Goal: Task Accomplishment & Management: Manage account settings

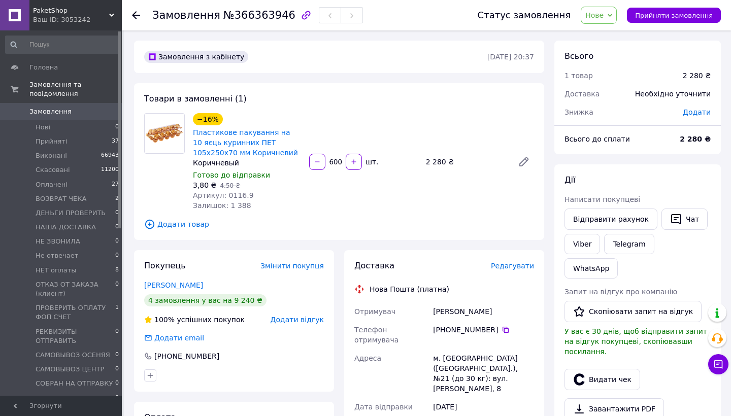
click at [342, 167] on div "600   шт." at bounding box center [363, 162] width 110 height 16
click at [346, 167] on button "button" at bounding box center [354, 162] width 16 height 16
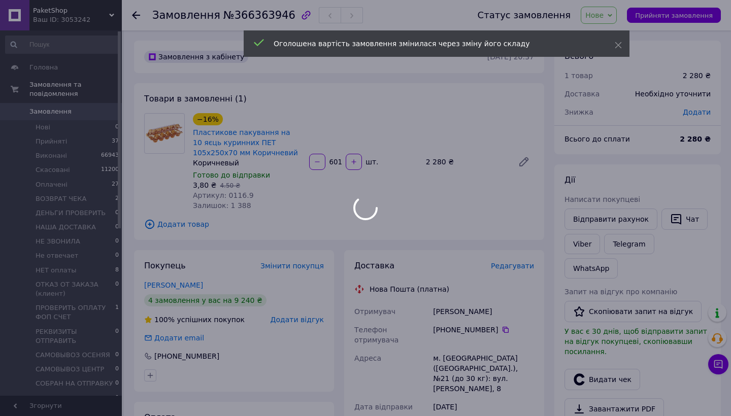
click at [319, 164] on div at bounding box center [365, 208] width 731 height 416
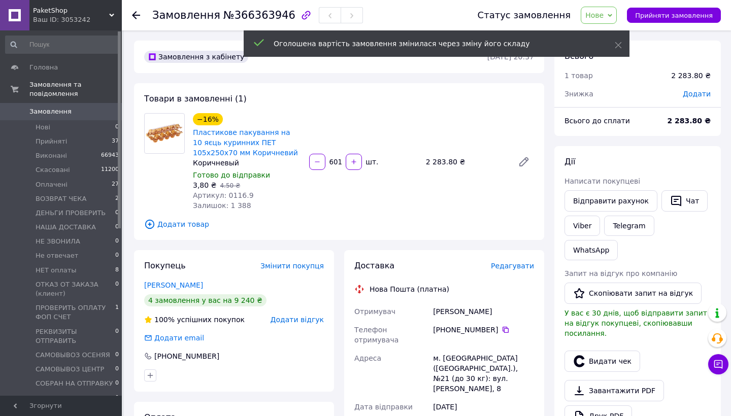
click at [319, 164] on icon "button" at bounding box center [317, 161] width 7 height 7
type input "600"
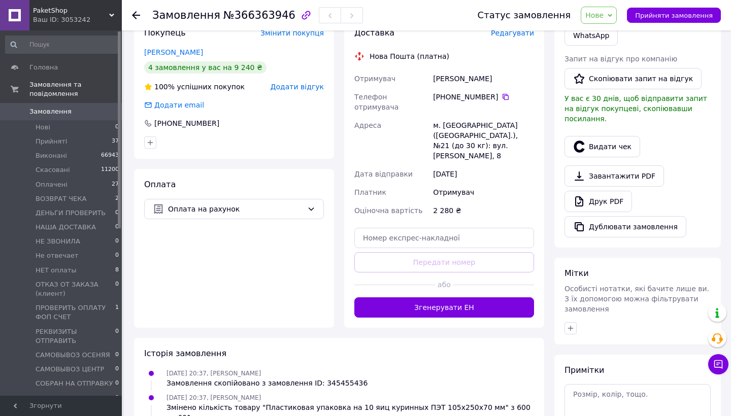
scroll to position [254, 0]
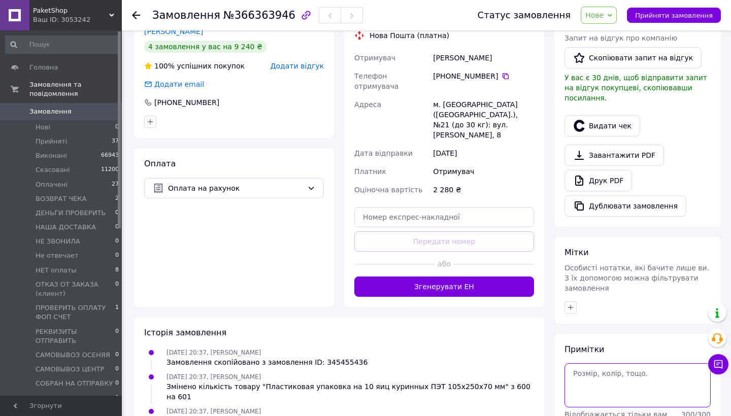
click at [611, 364] on textarea at bounding box center [638, 386] width 146 height 44
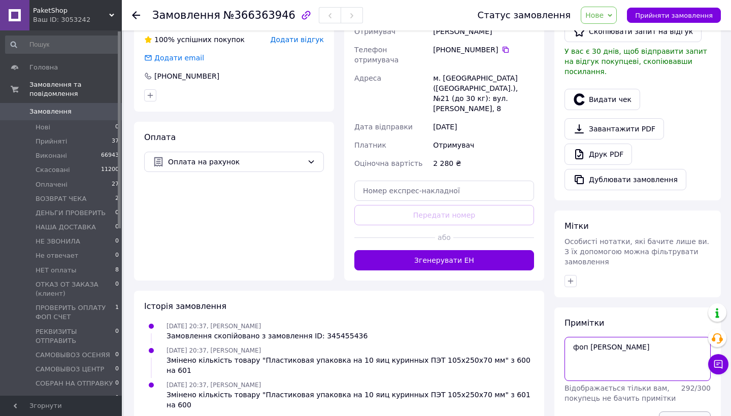
type textarea "фоп Діма"
click at [701, 412] on button "Зберегти" at bounding box center [685, 422] width 52 height 20
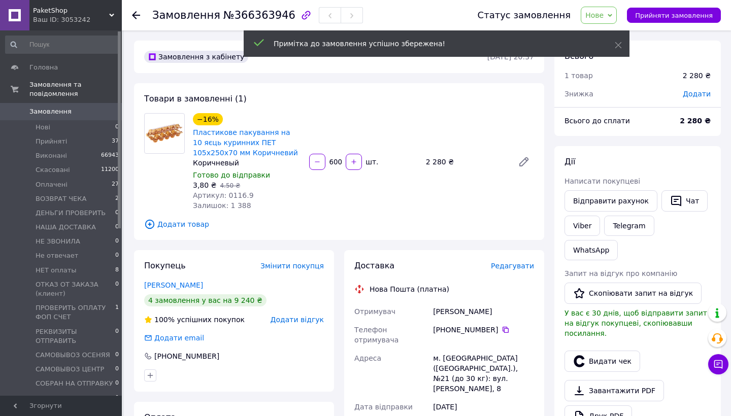
scroll to position [0, 0]
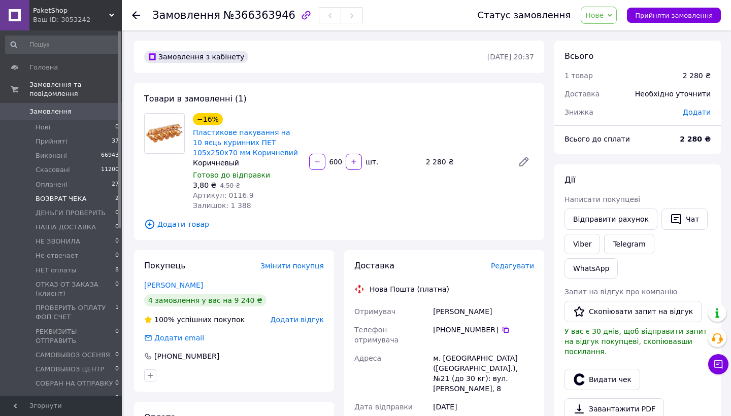
click at [91, 201] on li "ВОЗВРАТ ЧЕКА 2" at bounding box center [62, 199] width 125 height 14
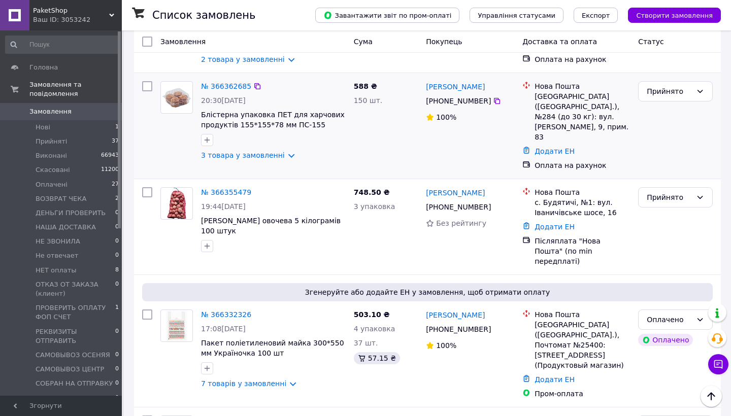
scroll to position [248, 0]
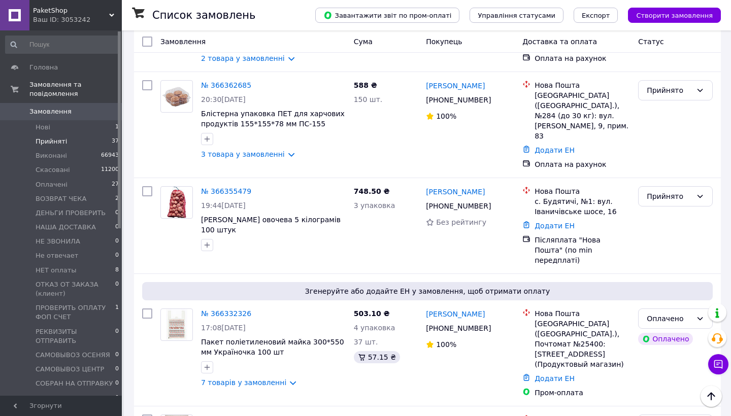
click at [79, 140] on li "Прийняті 37" at bounding box center [62, 142] width 125 height 14
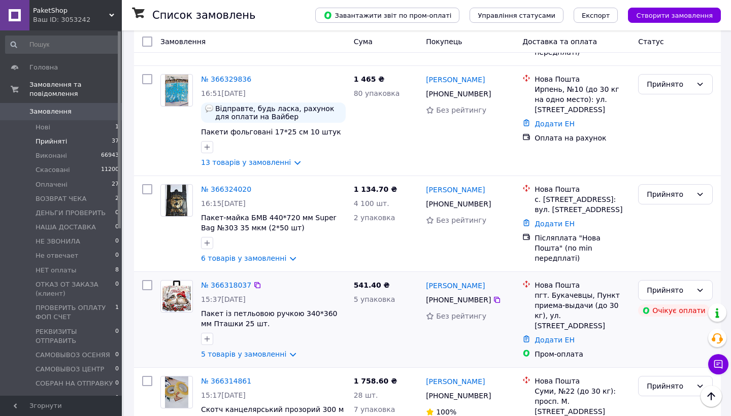
scroll to position [398, 0]
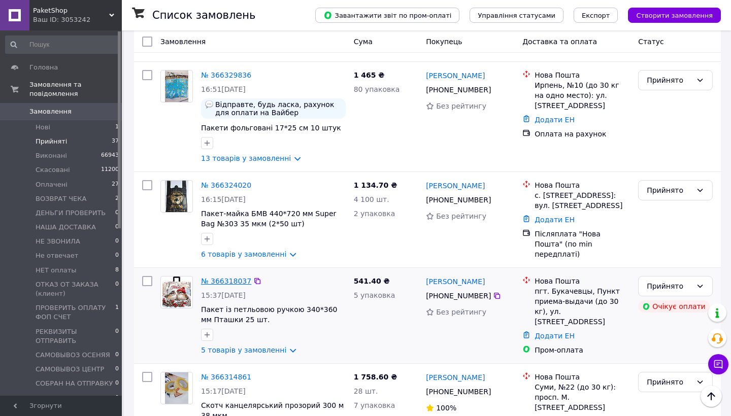
click at [234, 277] on link "№ 366318037" at bounding box center [226, 281] width 50 height 8
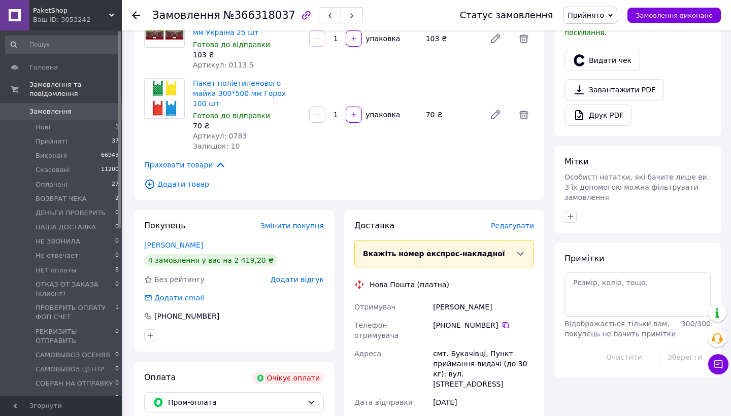
scroll to position [448, 0]
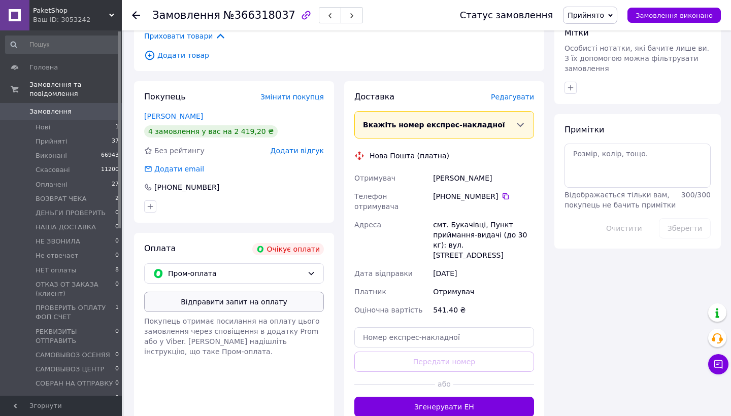
click at [250, 292] on button "Відправити запит на оплату" at bounding box center [234, 302] width 180 height 20
click at [79, 139] on li "Прийняті 37" at bounding box center [62, 142] width 125 height 14
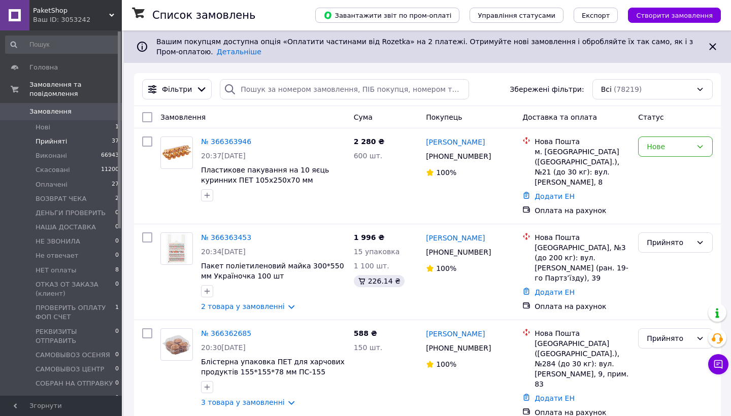
click at [79, 139] on li "Прийняті 37" at bounding box center [62, 142] width 125 height 14
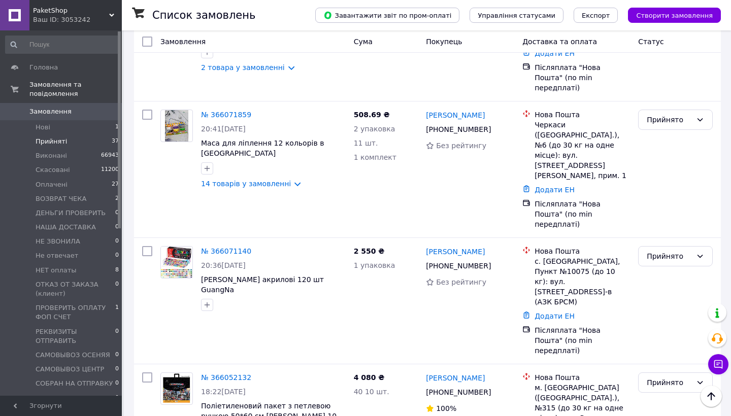
scroll to position [3420, 0]
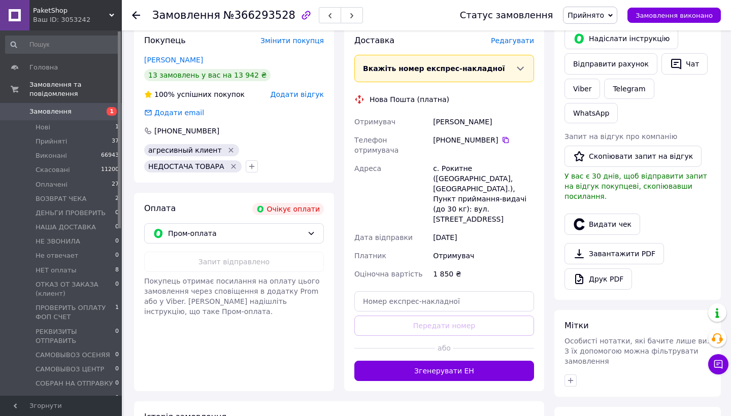
scroll to position [254, 0]
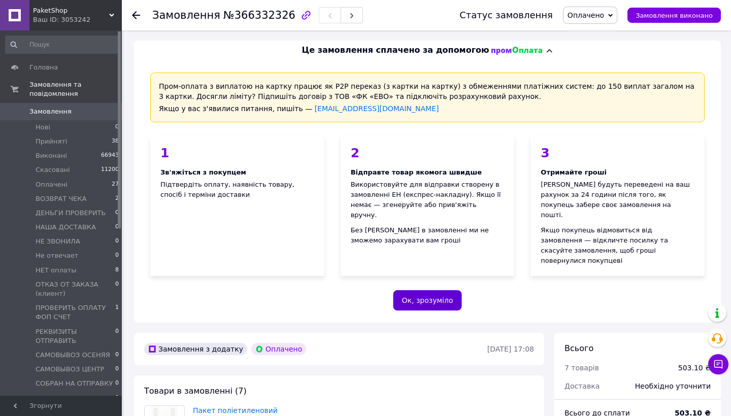
click at [426, 290] on button "Ок, зрозуміло" at bounding box center [427, 300] width 69 height 20
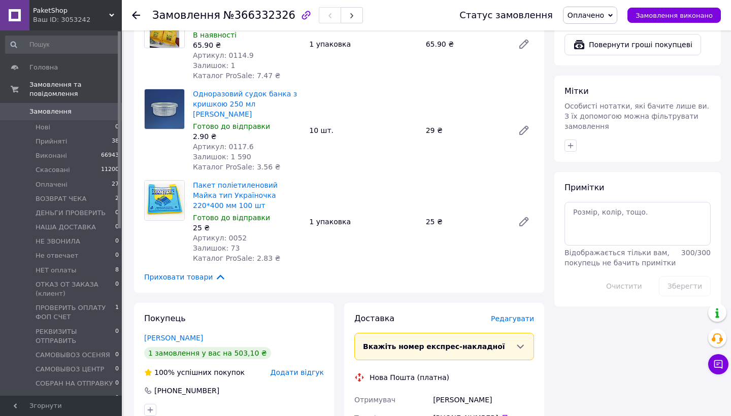
scroll to position [638, 0]
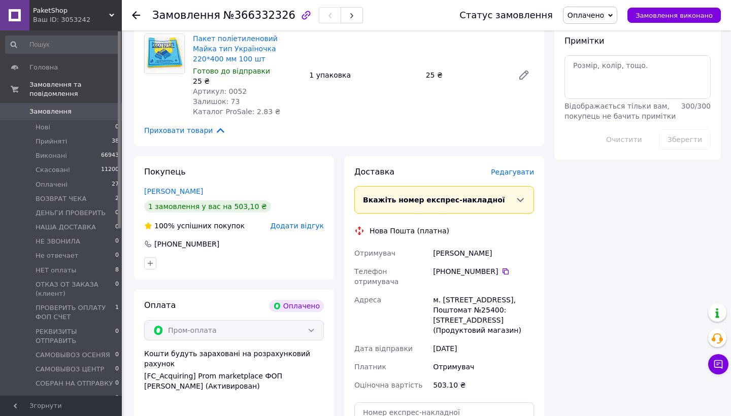
click at [521, 168] on span "Редагувати" at bounding box center [512, 172] width 43 height 8
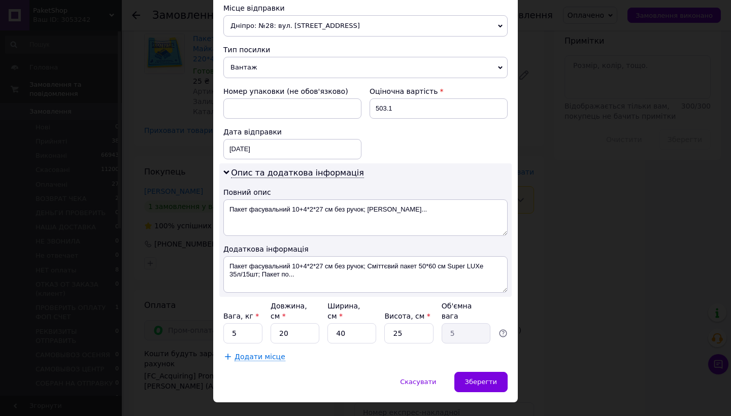
scroll to position [381, 0]
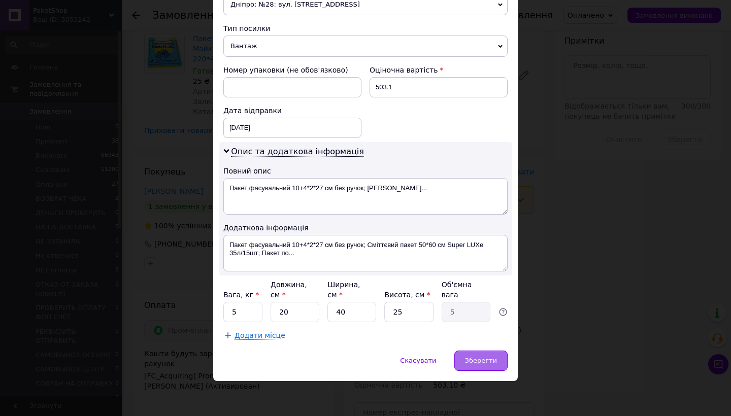
click at [489, 362] on span "Зберегти" at bounding box center [481, 361] width 32 height 8
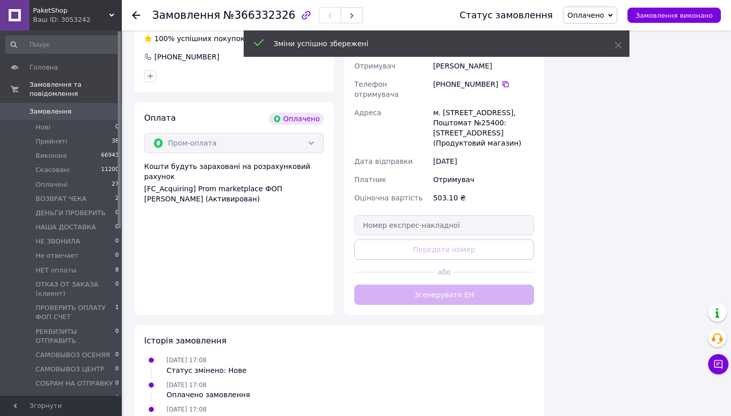
scroll to position [843, 0]
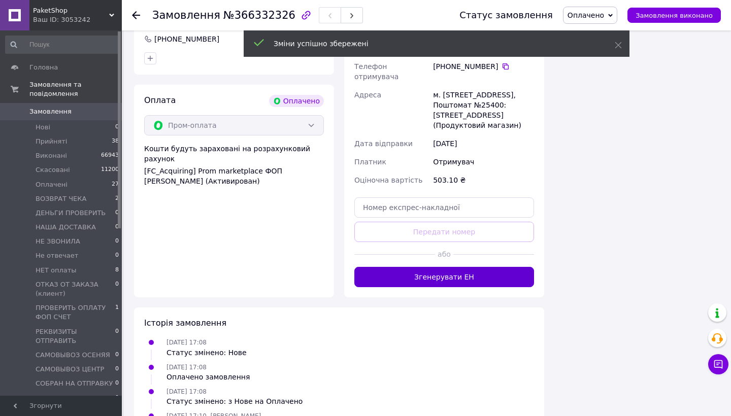
click at [461, 267] on button "Згенерувати ЕН" at bounding box center [444, 277] width 180 height 20
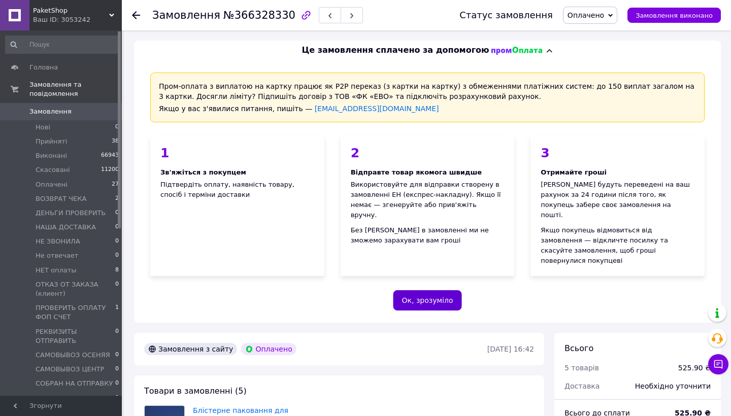
click at [438, 290] on button "Ок, зрозуміло" at bounding box center [427, 300] width 69 height 20
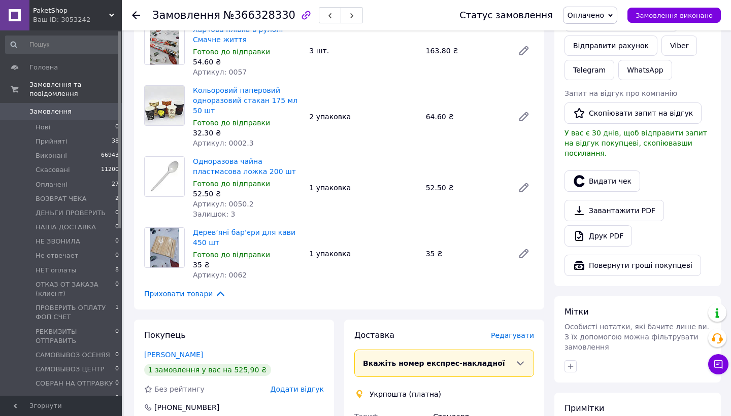
scroll to position [228, 0]
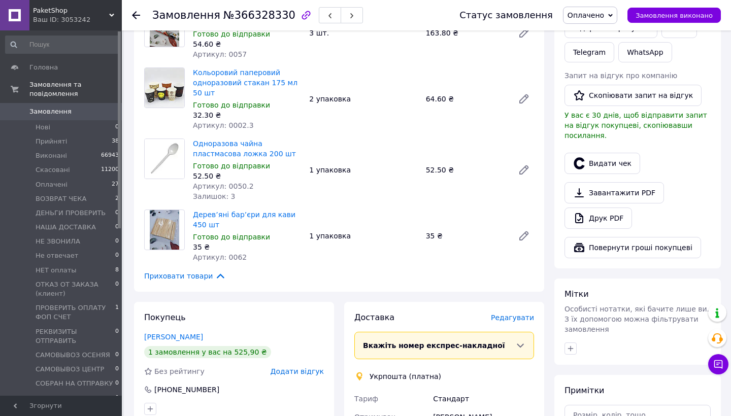
click at [501, 314] on span "Редагувати" at bounding box center [512, 318] width 43 height 8
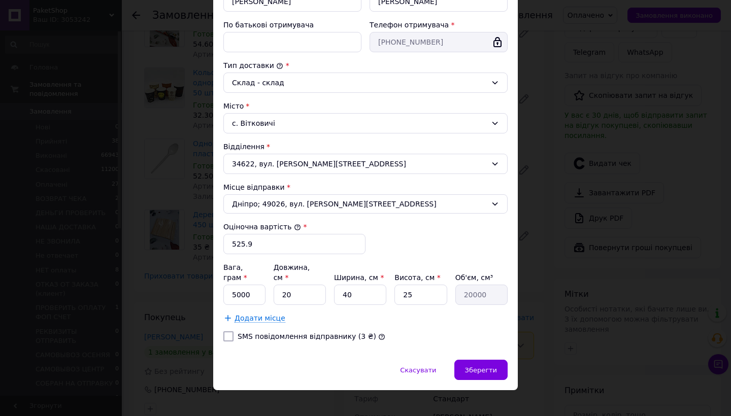
scroll to position [219, 0]
click at [219, 328] on div "Спосіб доставки Укрпошта (платна) Тариф * Стандарт Платник * Отримувач Прізвище…" at bounding box center [365, 104] width 305 height 513
click at [224, 332] on input "SMS повідомлення відправнику (3 ₴)" at bounding box center [228, 337] width 10 height 10
checkbox input "true"
click at [473, 367] on span "Зберегти" at bounding box center [481, 371] width 32 height 8
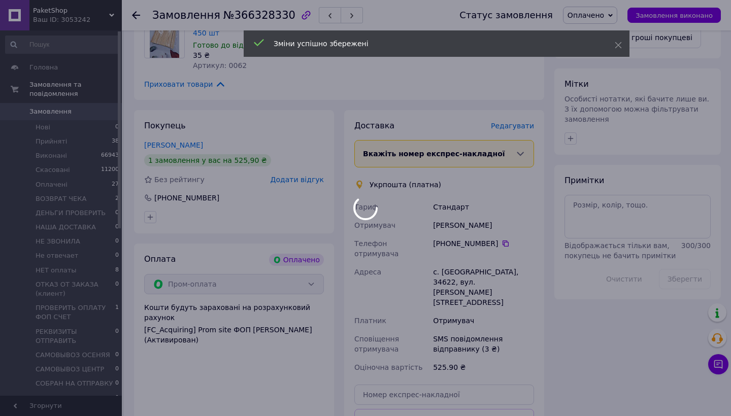
scroll to position [467, 0]
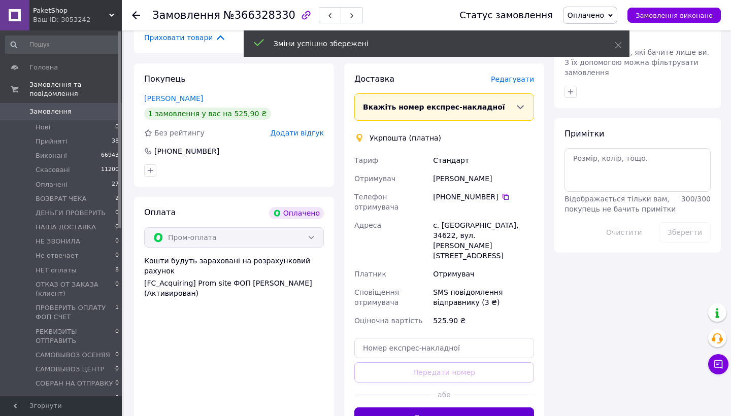
click at [466, 408] on button "Створити ярлик" at bounding box center [444, 418] width 180 height 20
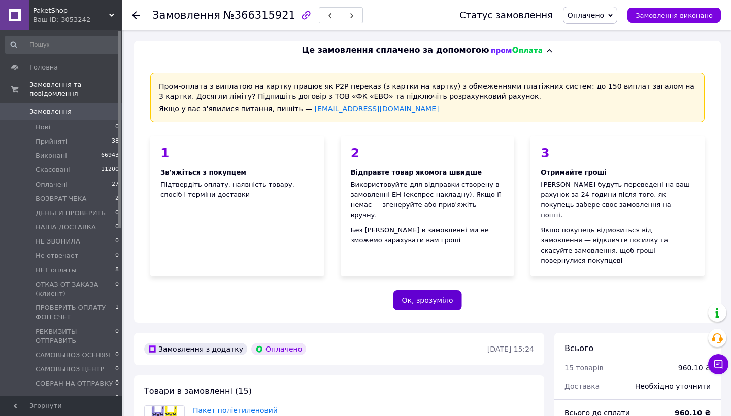
click at [432, 290] on button "Ок, зрозуміло" at bounding box center [427, 300] width 69 height 20
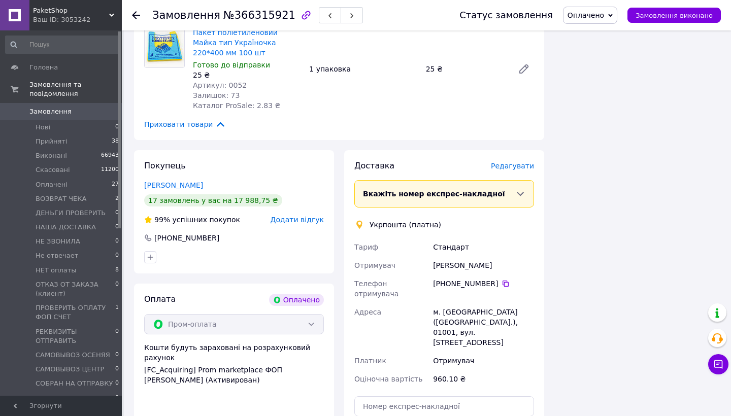
scroll to position [1412, 0]
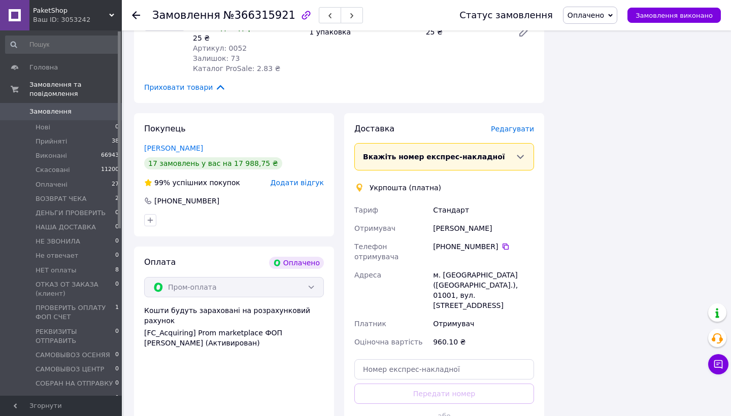
click at [522, 125] on span "Редагувати" at bounding box center [512, 129] width 43 height 8
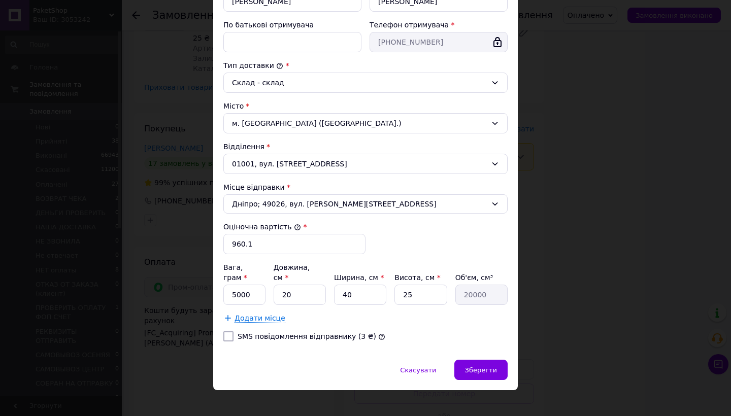
scroll to position [219, 0]
click at [225, 332] on input "SMS повідомлення відправнику (3 ₴)" at bounding box center [228, 337] width 10 height 10
checkbox input "true"
drag, startPoint x: 233, startPoint y: 286, endPoint x: 225, endPoint y: 286, distance: 8.1
click at [225, 286] on input "5000" at bounding box center [244, 295] width 42 height 20
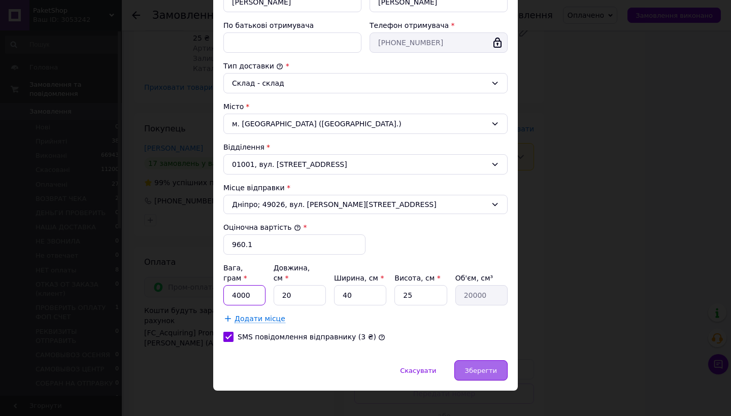
type input "4000"
click at [487, 367] on span "Зберегти" at bounding box center [481, 371] width 32 height 8
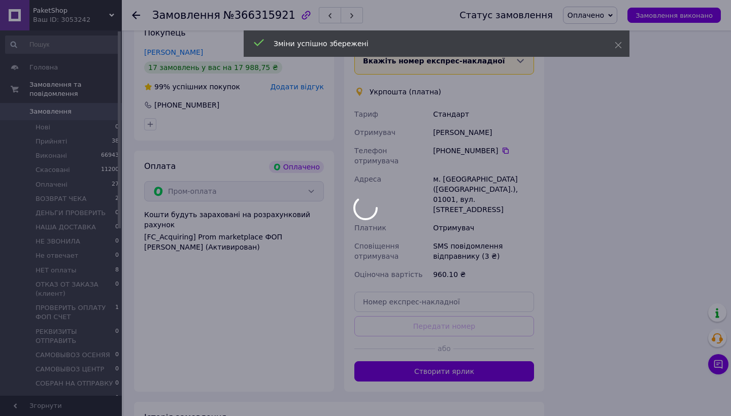
scroll to position [1546, 0]
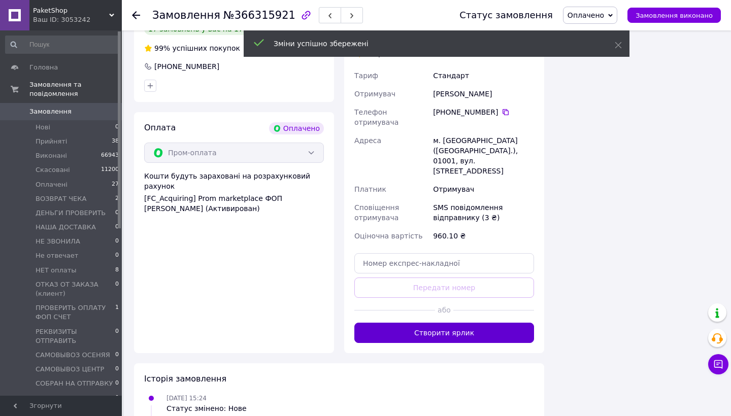
click at [469, 323] on button "Створити ярлик" at bounding box center [444, 333] width 180 height 20
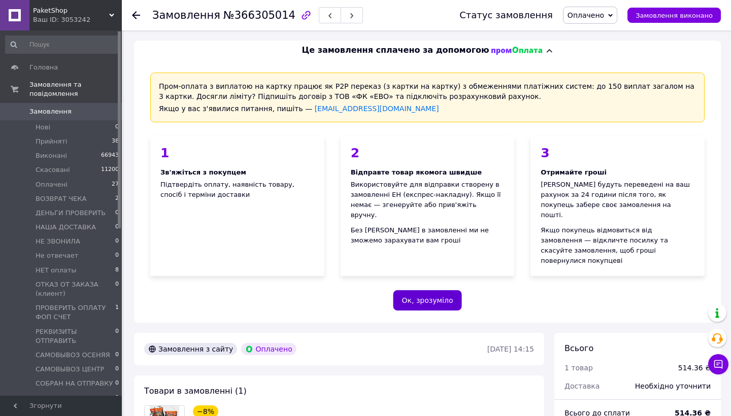
click at [430, 290] on button "Ок, зрозуміло" at bounding box center [427, 300] width 69 height 20
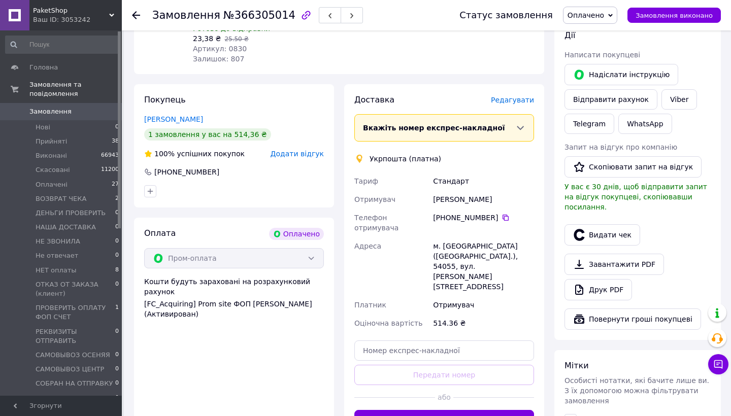
scroll to position [178, 0]
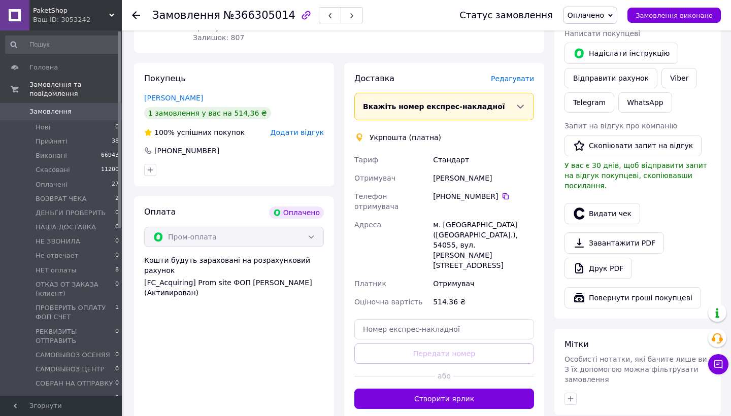
click at [511, 81] on span "Редагувати" at bounding box center [512, 79] width 43 height 8
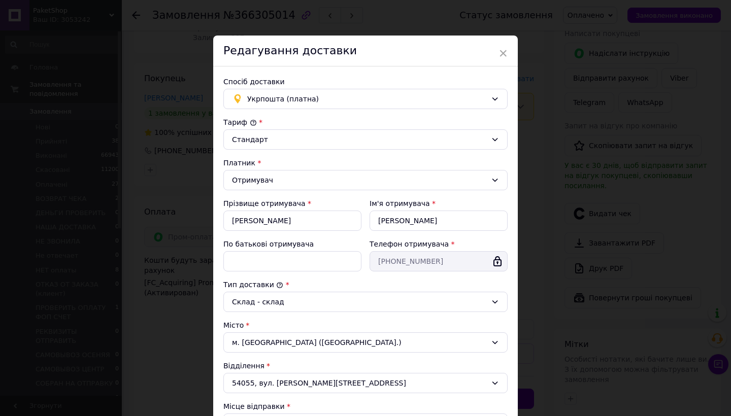
click at [550, 166] on div "× Редагування доставки Спосіб доставки Укрпошта (платна) Тариф * Стандарт Платн…" at bounding box center [365, 208] width 731 height 416
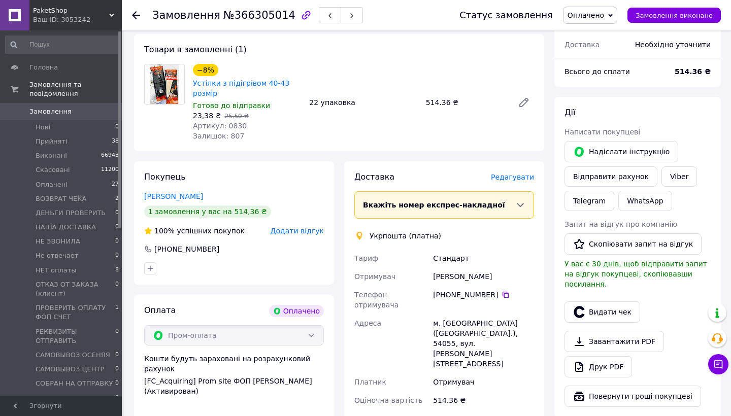
scroll to position [62, 0]
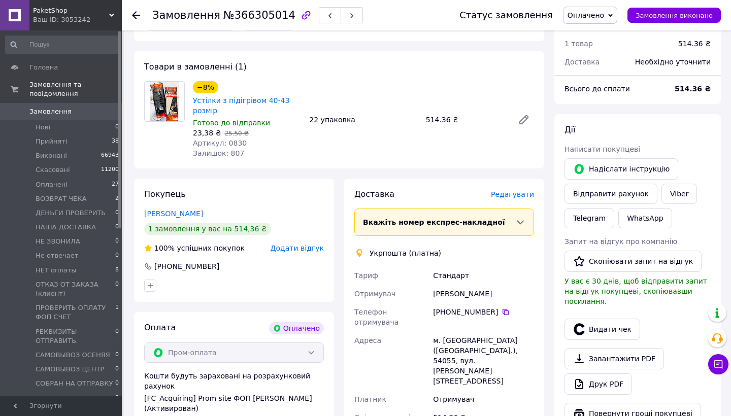
click at [513, 194] on span "Редагувати" at bounding box center [512, 194] width 43 height 8
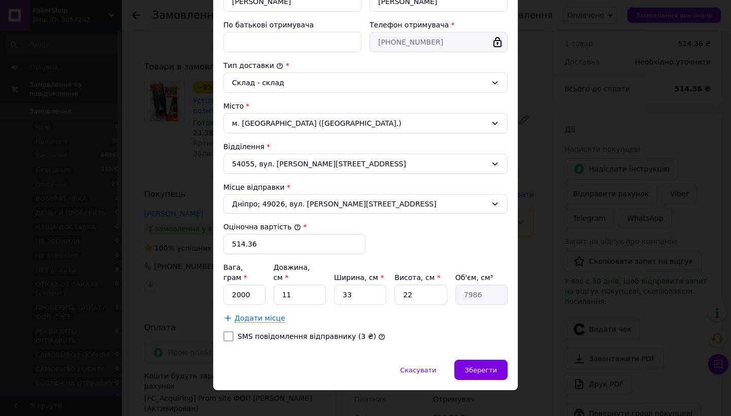
scroll to position [219, 0]
click at [225, 320] on div "[PERSON_NAME] * [PERSON_NAME] * Отримувач Прізвище отримувача * [PERSON_NAME] І…" at bounding box center [365, 124] width 284 height 452
click at [225, 332] on input "SMS повідомлення відправнику (3 ₴)" at bounding box center [228, 337] width 10 height 10
checkbox input "true"
click at [461, 360] on div "Зберегти" at bounding box center [480, 370] width 53 height 20
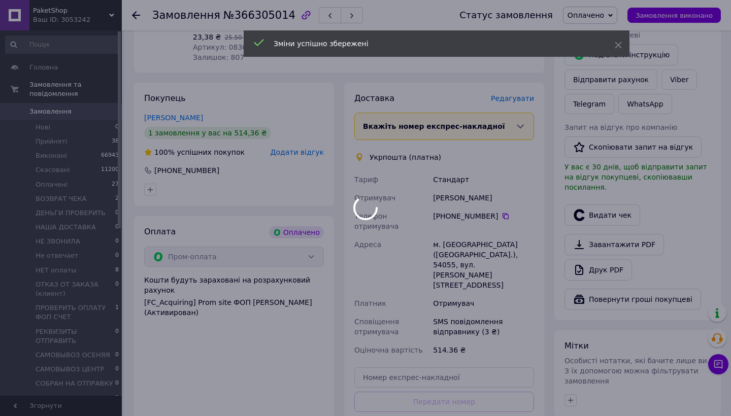
scroll to position [196, 0]
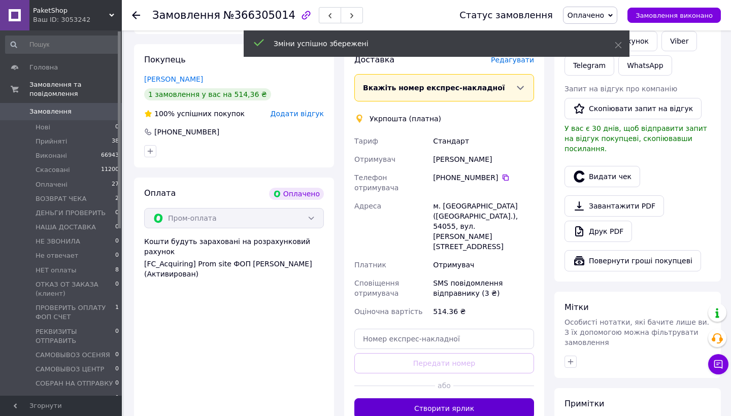
click at [447, 399] on button "Створити ярлик" at bounding box center [444, 409] width 180 height 20
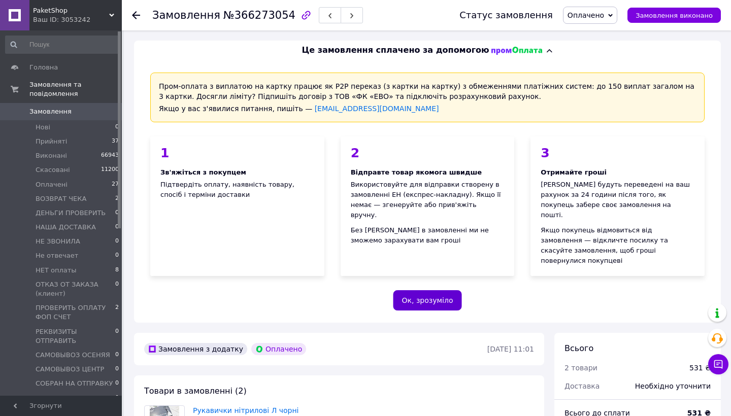
click at [450, 290] on button "Ок, зрозуміло" at bounding box center [427, 300] width 69 height 20
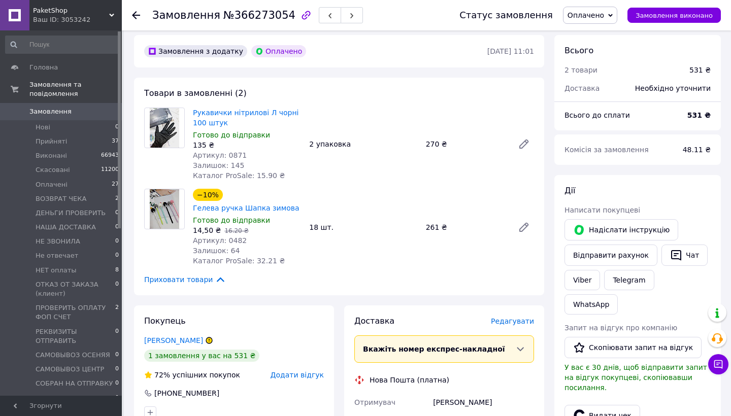
scroll to position [44, 0]
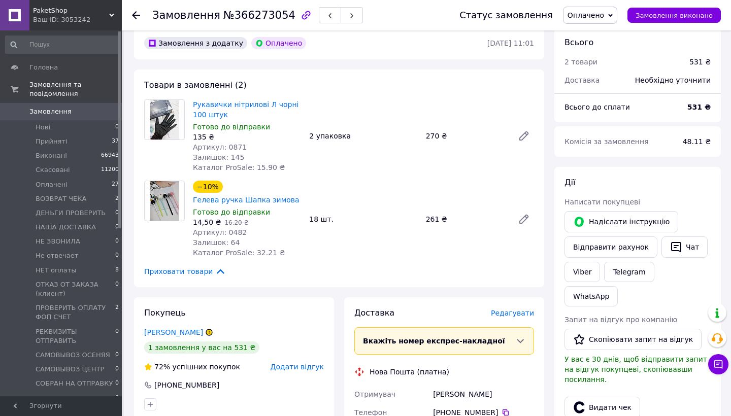
click at [510, 312] on span "Редагувати" at bounding box center [512, 313] width 43 height 8
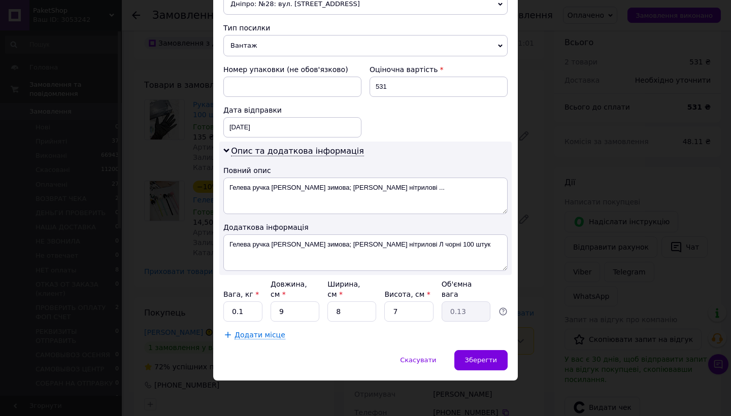
scroll to position [381, 0]
click at [250, 313] on input "0.1" at bounding box center [242, 312] width 39 height 20
type input "1"
click at [481, 364] on span "Зберегти" at bounding box center [481, 361] width 32 height 8
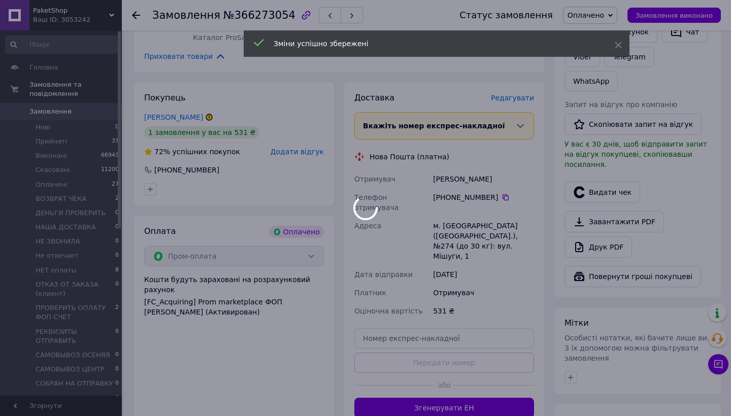
scroll to position [275, 0]
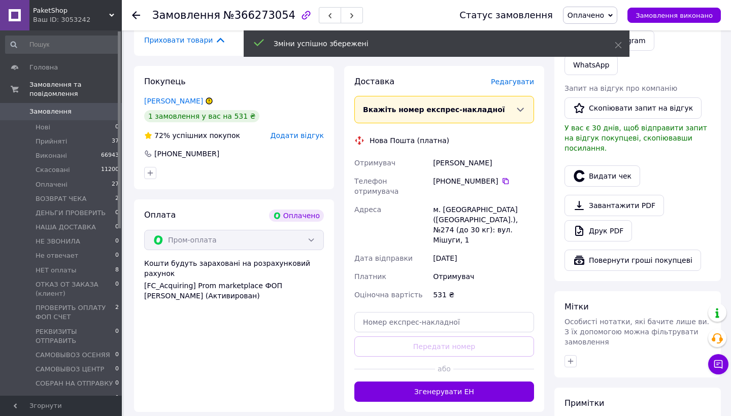
click at [481, 382] on button "Згенерувати ЕН" at bounding box center [444, 392] width 180 height 20
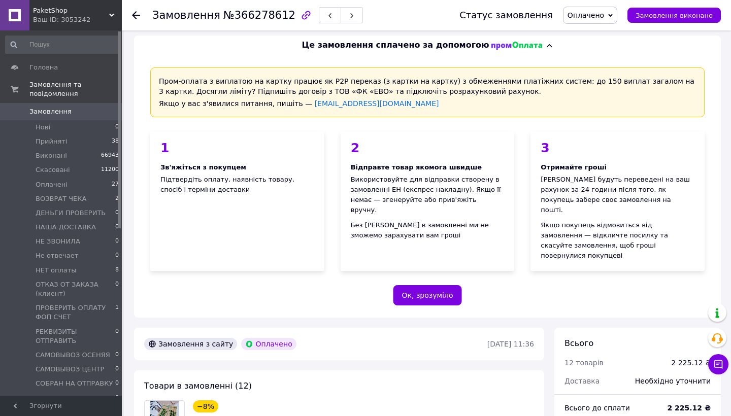
scroll to position [9, 0]
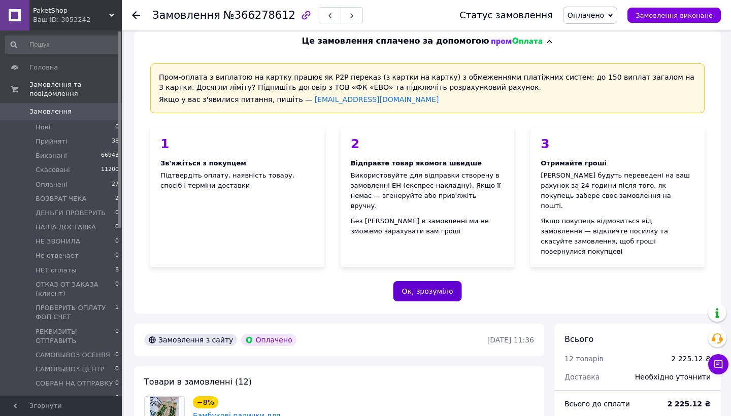
click at [420, 281] on button "Ок, зрозуміло" at bounding box center [427, 291] width 69 height 20
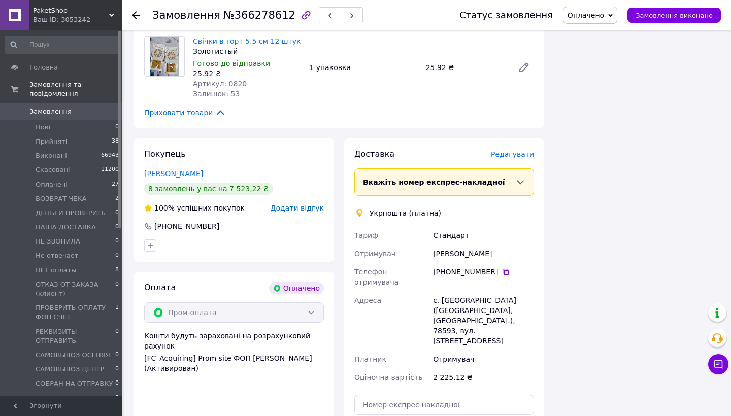
scroll to position [995, 0]
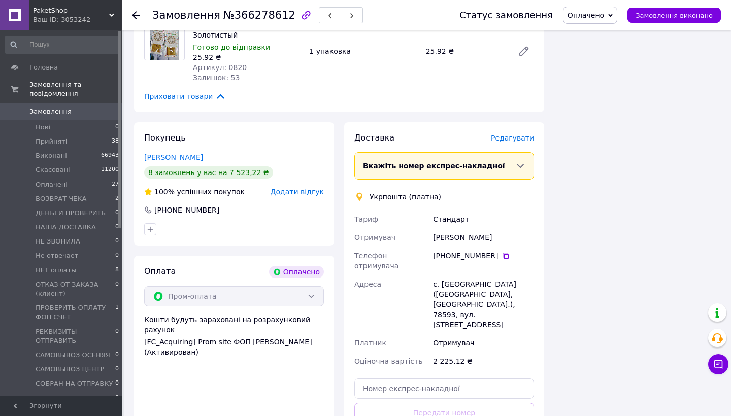
click at [516, 134] on span "Редагувати" at bounding box center [512, 138] width 43 height 8
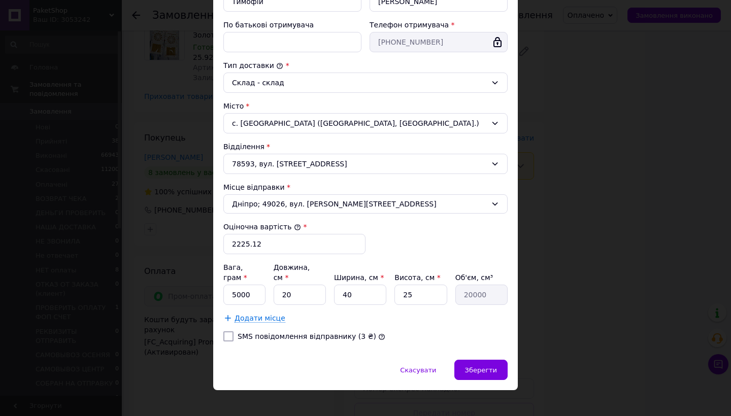
scroll to position [219, 0]
click at [225, 332] on input "SMS повідомлення відправнику (3 ₴)" at bounding box center [228, 337] width 10 height 10
checkbox input "true"
drag, startPoint x: 236, startPoint y: 284, endPoint x: 220, endPoint y: 283, distance: 15.8
click at [220, 283] on div "Спосіб доставки Укрпошта (платна) Тариф * Стандарт Платник * Отримувач Прізвище…" at bounding box center [365, 104] width 305 height 513
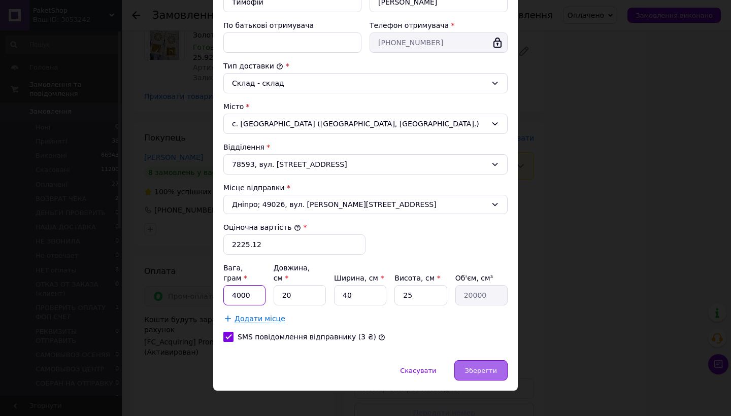
type input "4000"
click at [478, 367] on span "Зберегти" at bounding box center [481, 371] width 32 height 8
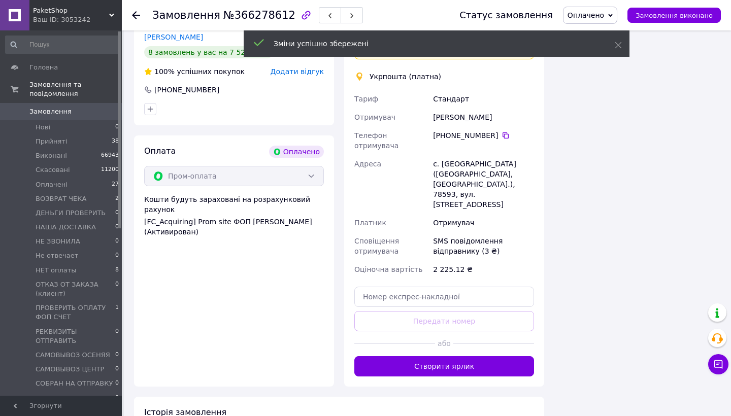
scroll to position [1149, 0]
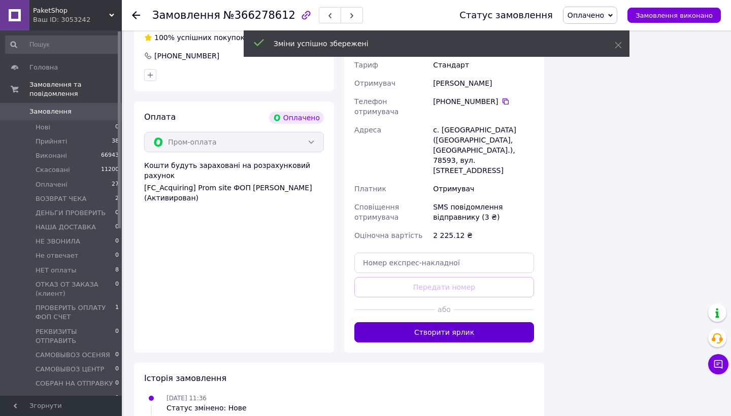
click at [471, 322] on button "Створити ярлик" at bounding box center [444, 332] width 180 height 20
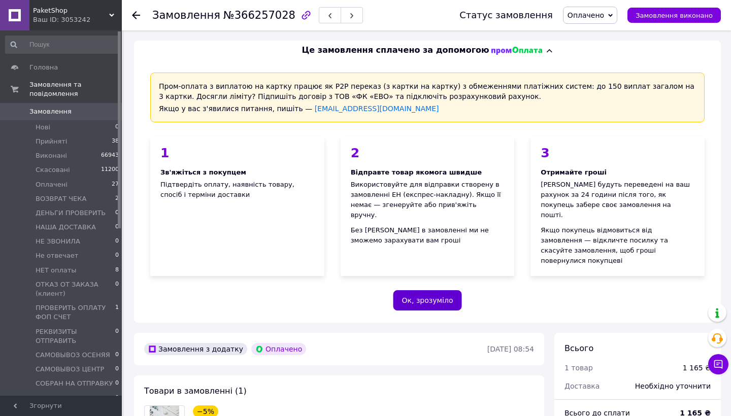
click at [425, 290] on button "Ок, зрозуміло" at bounding box center [427, 300] width 69 height 20
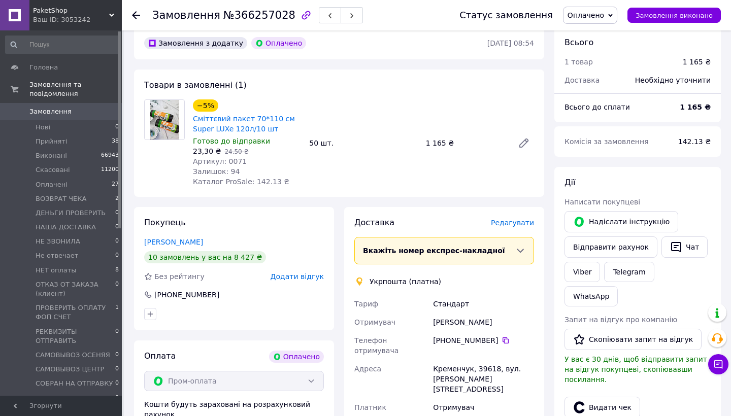
scroll to position [105, 0]
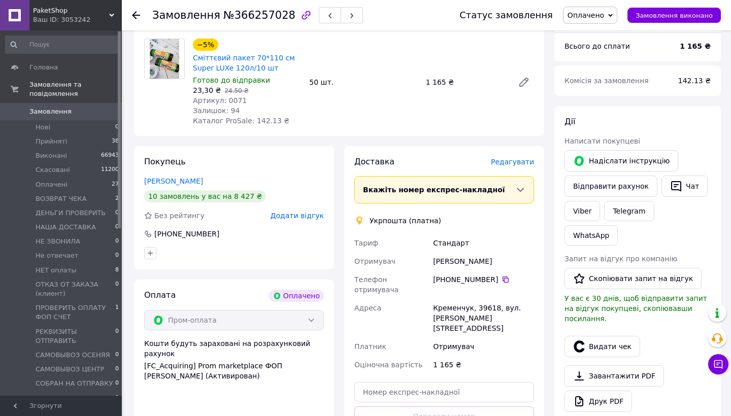
click at [516, 160] on span "Редагувати" at bounding box center [512, 162] width 43 height 8
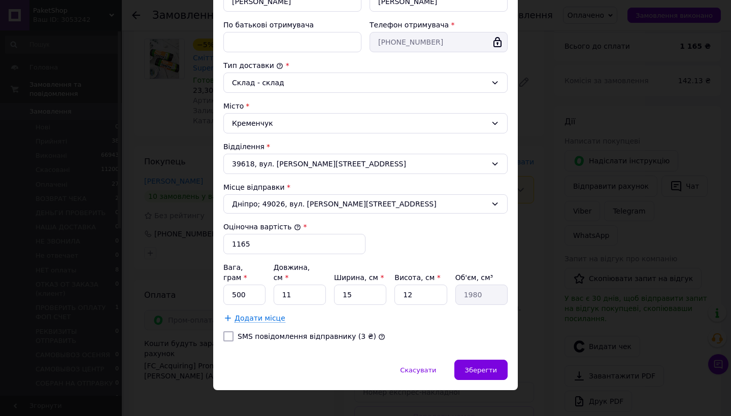
scroll to position [219, 0]
click at [225, 332] on input "SMS повідомлення відправнику (3 ₴)" at bounding box center [228, 337] width 10 height 10
checkbox input "true"
click at [251, 286] on input "500" at bounding box center [244, 295] width 42 height 20
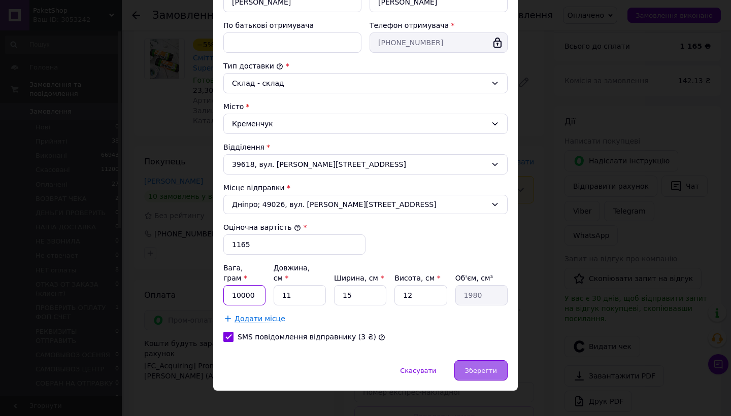
type input "10000"
click at [466, 360] on div "Зберегти" at bounding box center [480, 370] width 53 height 20
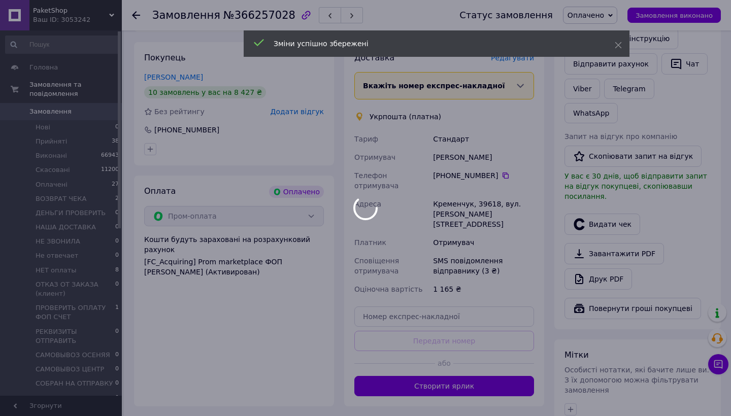
scroll to position [211, 0]
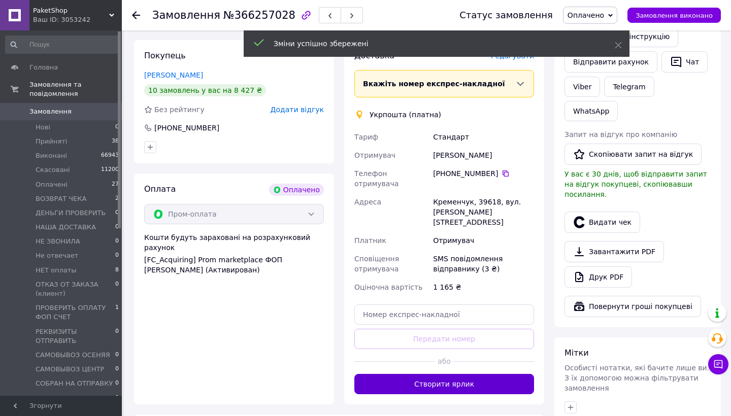
click at [458, 374] on button "Створити ярлик" at bounding box center [444, 384] width 180 height 20
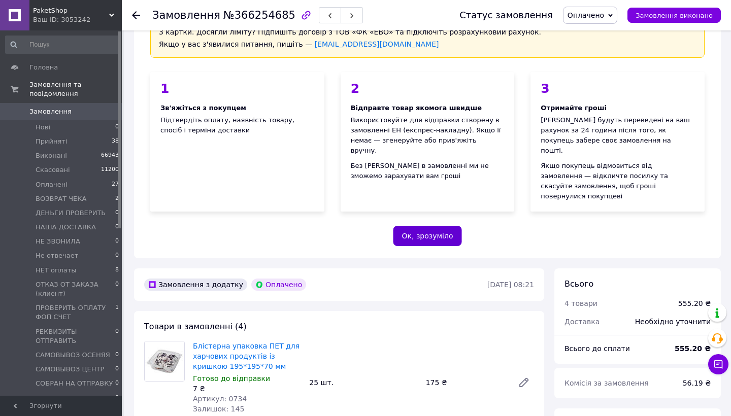
click at [435, 226] on button "Ок, зрозуміло" at bounding box center [427, 236] width 69 height 20
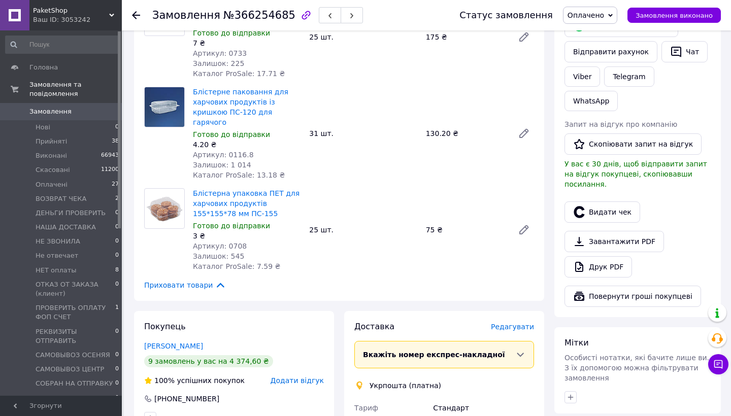
scroll to position [302, 0]
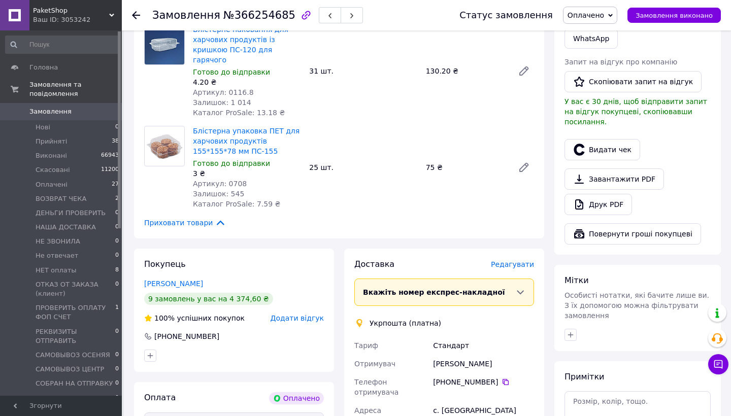
click at [504, 259] on div "Редагувати" at bounding box center [512, 264] width 43 height 10
click at [504, 260] on span "Редагувати" at bounding box center [512, 264] width 43 height 8
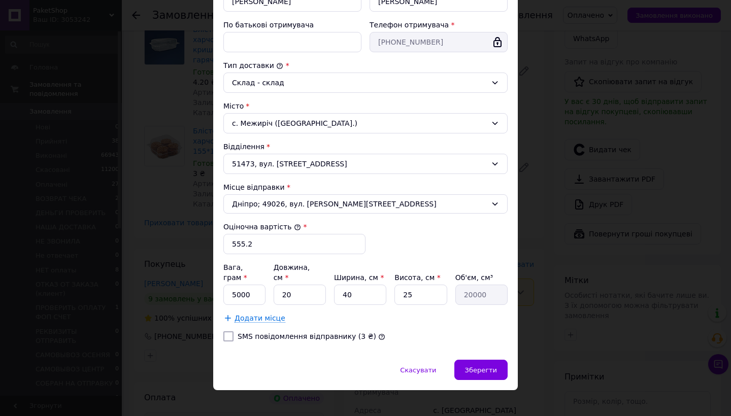
scroll to position [219, 0]
click at [225, 332] on input "SMS повідомлення відправнику (3 ₴)" at bounding box center [228, 337] width 10 height 10
checkbox input "true"
click at [479, 366] on div "Зберегти" at bounding box center [480, 370] width 53 height 20
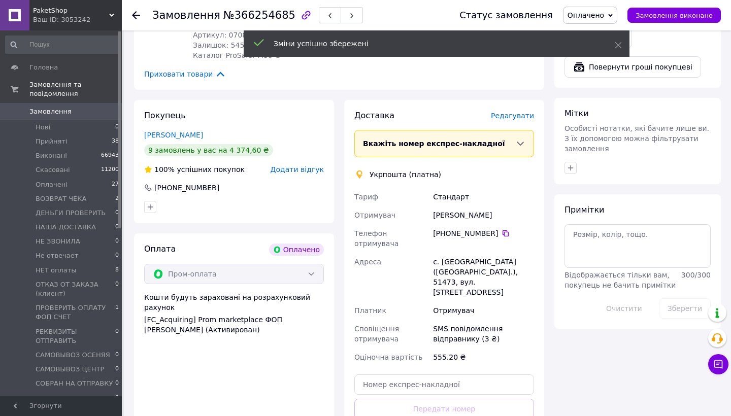
scroll to position [462, 0]
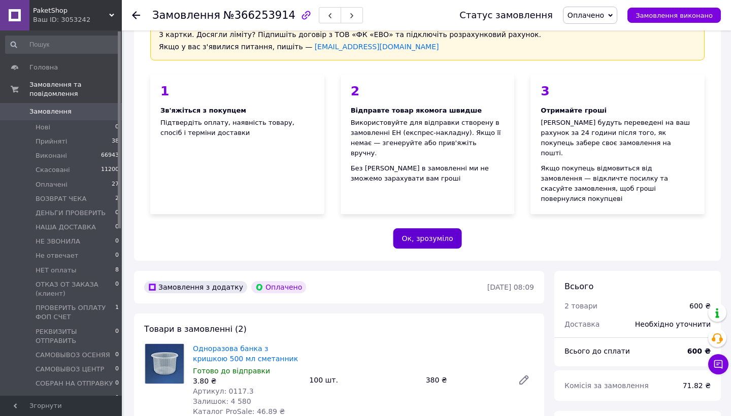
click at [439, 228] on button "Ок, зрозуміло" at bounding box center [427, 238] width 69 height 20
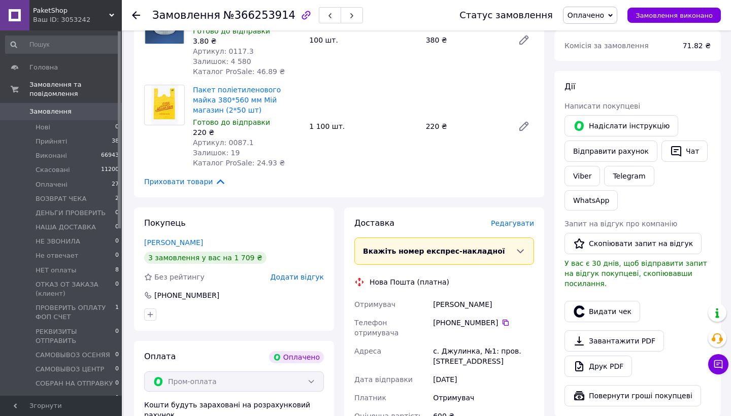
scroll to position [156, 0]
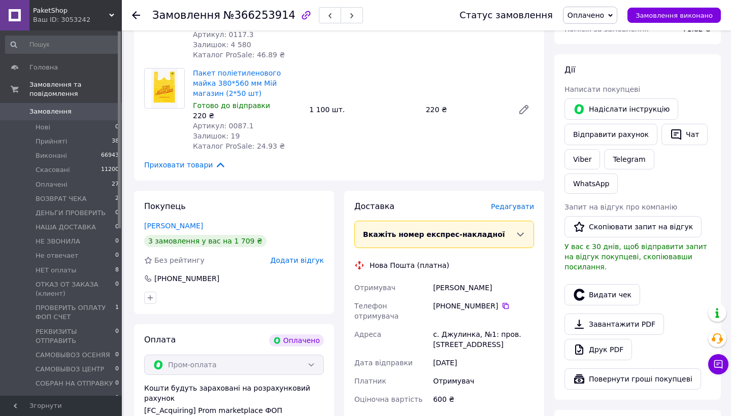
click at [513, 205] on span "Редагувати" at bounding box center [512, 207] width 43 height 8
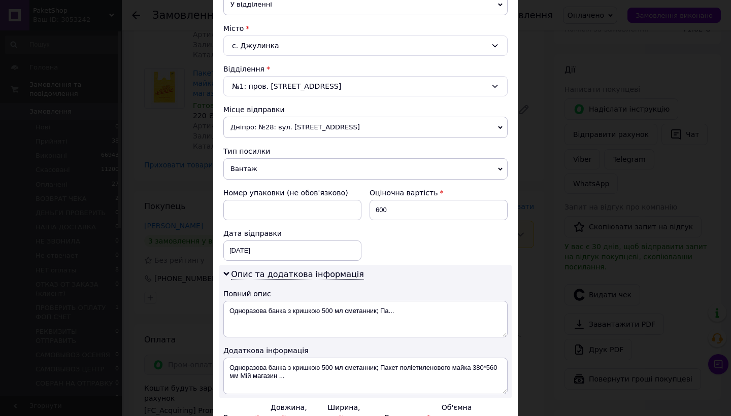
scroll to position [361, 0]
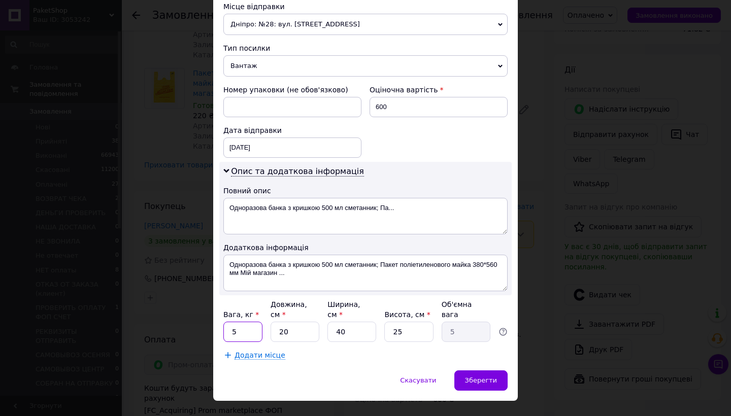
click at [245, 338] on input "5" at bounding box center [242, 332] width 39 height 20
type input "8"
click at [487, 387] on div "Зберегти" at bounding box center [480, 381] width 53 height 20
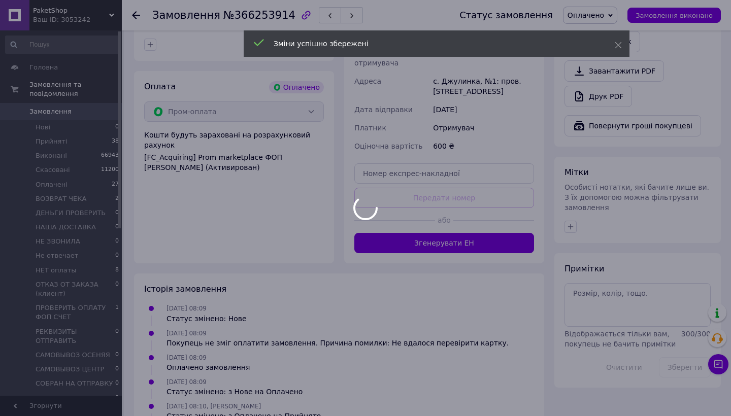
scroll to position [447, 0]
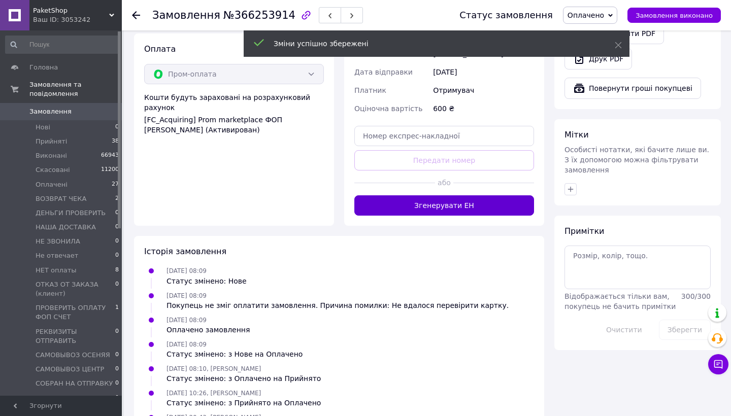
click at [489, 201] on button "Згенерувати ЕН" at bounding box center [444, 205] width 180 height 20
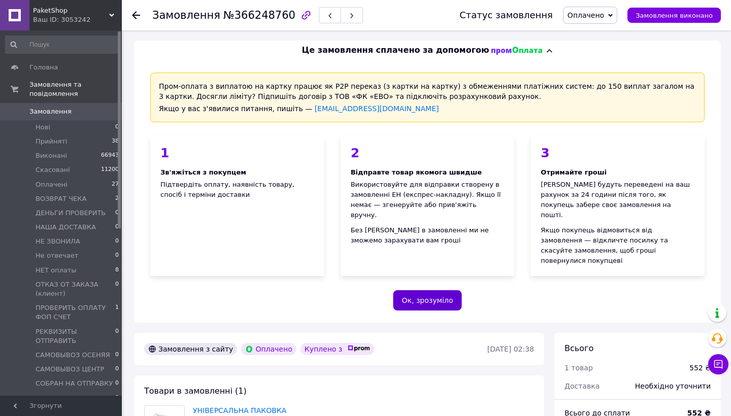
click at [423, 290] on button "Ок, зрозуміло" at bounding box center [427, 300] width 69 height 20
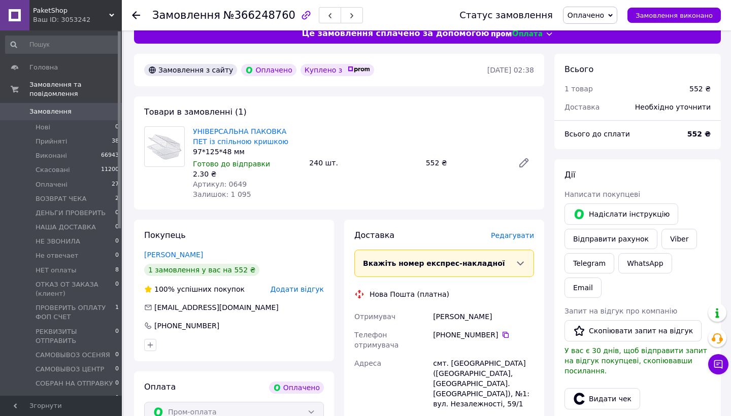
scroll to position [32, 0]
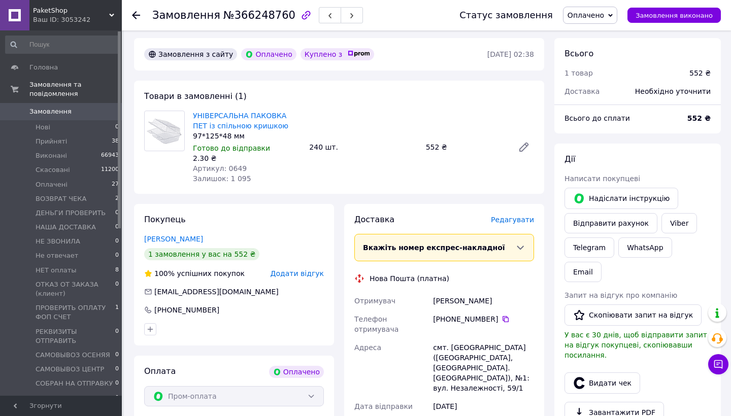
click at [511, 221] on span "Редагувати" at bounding box center [512, 220] width 43 height 8
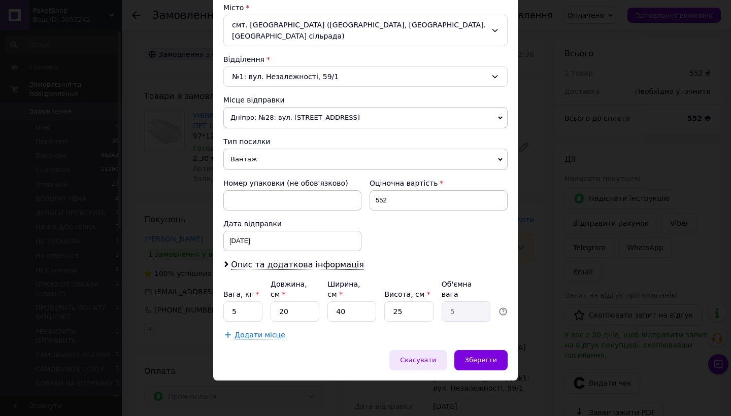
scroll to position [279, 0]
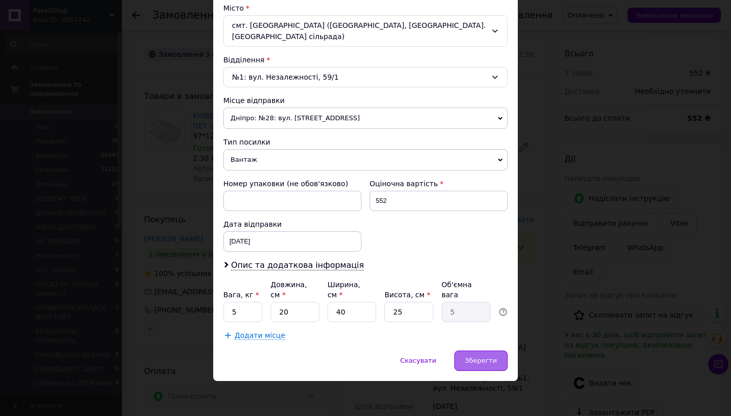
click at [480, 360] on span "Зберегти" at bounding box center [481, 361] width 32 height 8
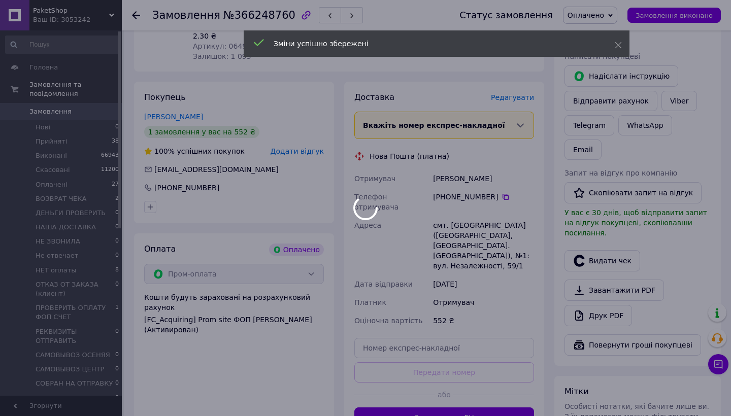
scroll to position [251, 0]
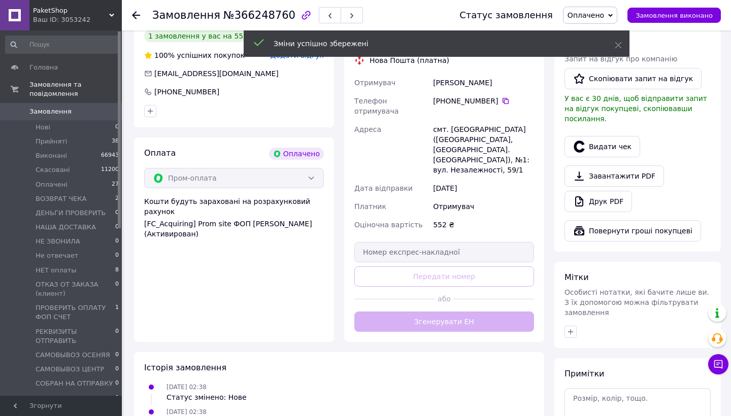
click at [469, 308] on div "Доставка [PERSON_NAME] Вкажіть номер експрес-накладної Обов'язково введіть номе…" at bounding box center [444, 164] width 180 height 336
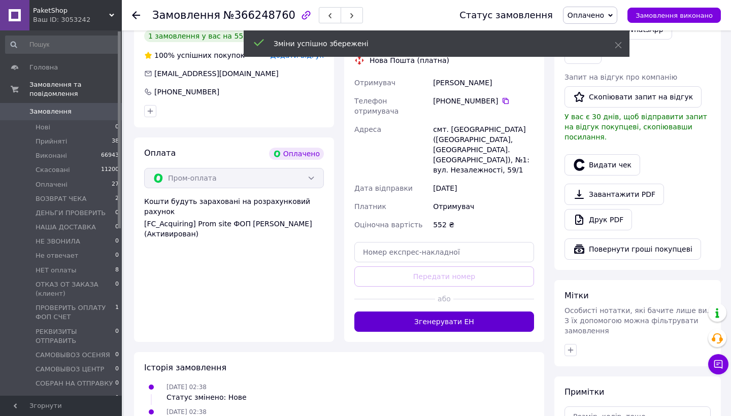
click at [469, 312] on button "Згенерувати ЕН" at bounding box center [444, 322] width 180 height 20
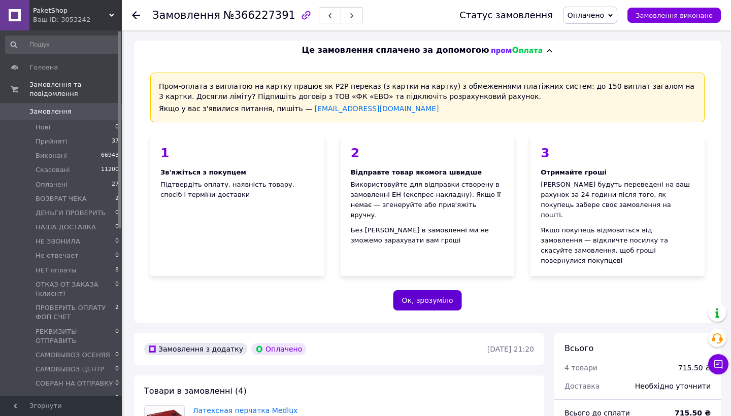
click at [438, 290] on button "Ок, зрозуміло" at bounding box center [427, 300] width 69 height 20
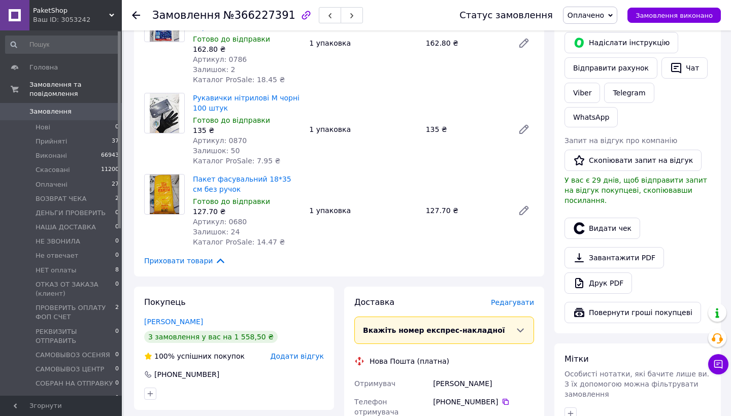
scroll to position [228, 0]
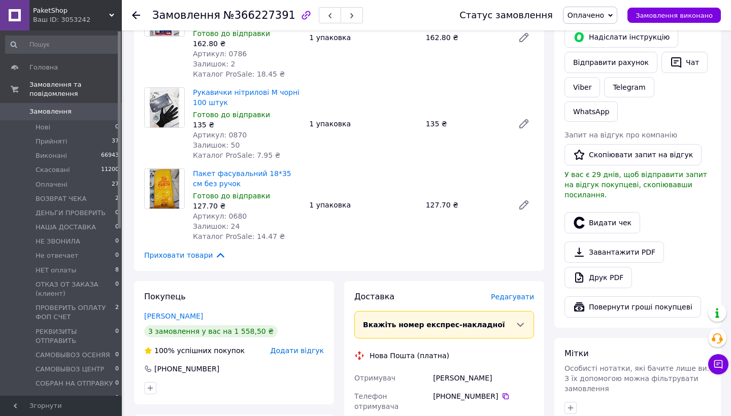
click at [512, 293] on span "Редагувати" at bounding box center [512, 297] width 43 height 8
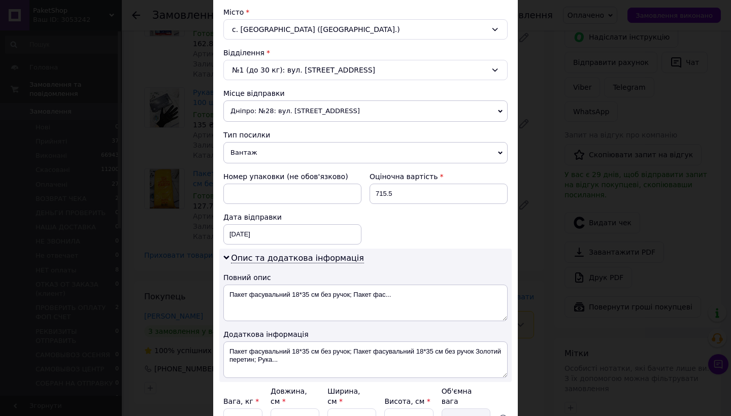
scroll to position [352, 0]
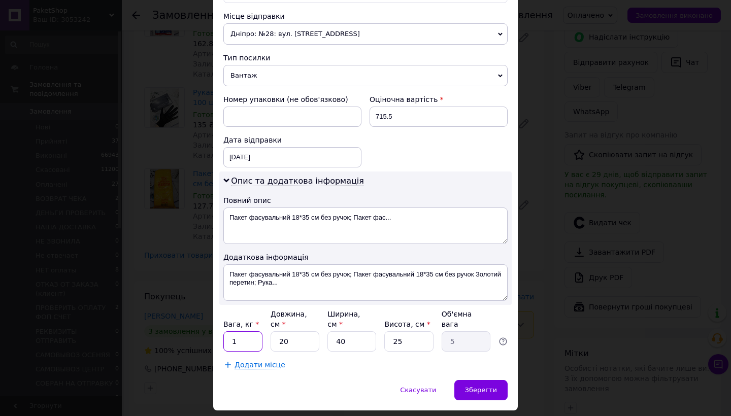
click at [242, 345] on input "1" at bounding box center [242, 342] width 39 height 20
type input "4"
click at [473, 394] on div "Зберегти" at bounding box center [480, 390] width 53 height 20
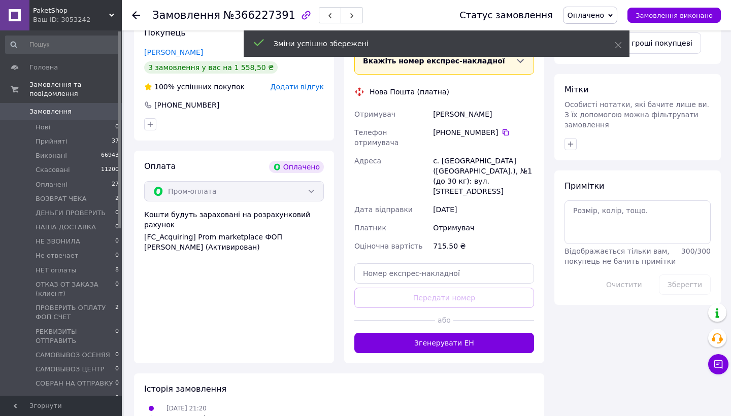
scroll to position [578, 0]
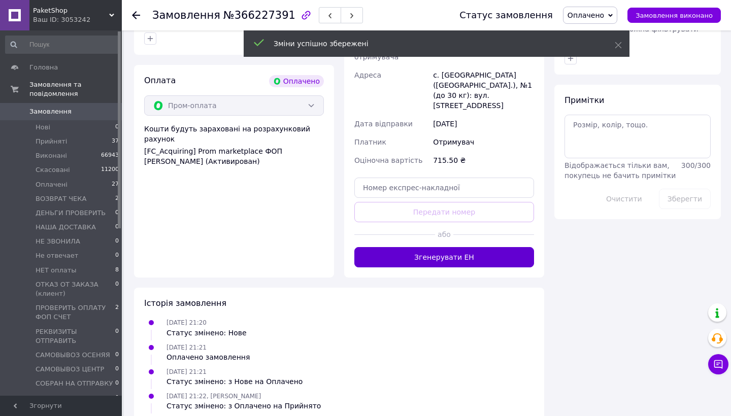
click at [482, 247] on button "Згенерувати ЕН" at bounding box center [444, 257] width 180 height 20
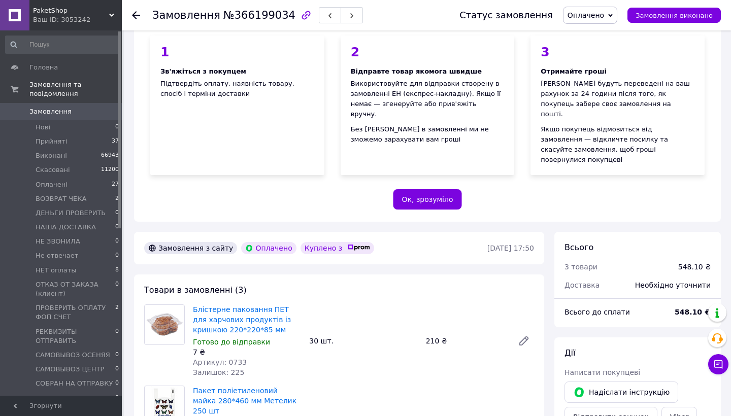
scroll to position [108, 0]
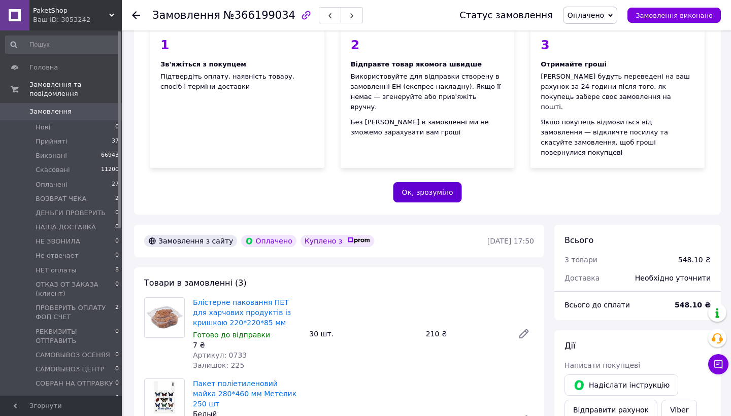
click at [449, 182] on button "Ок, зрозуміло" at bounding box center [427, 192] width 69 height 20
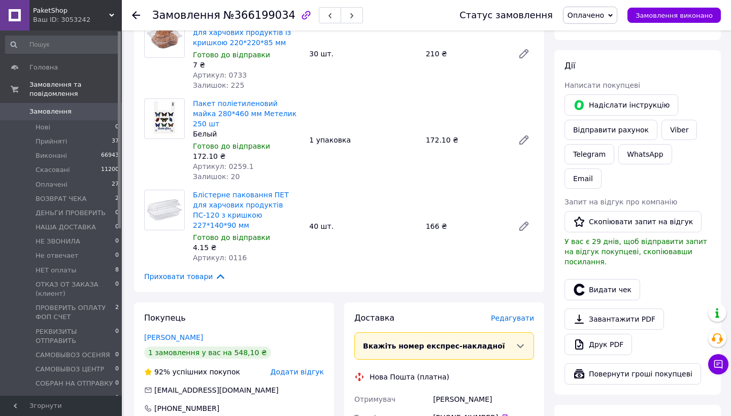
scroll to position [128, 0]
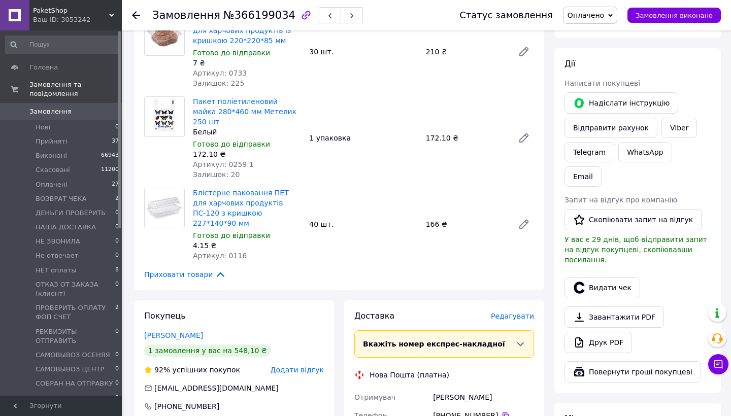
click at [517, 312] on span "Редагувати" at bounding box center [512, 316] width 43 height 8
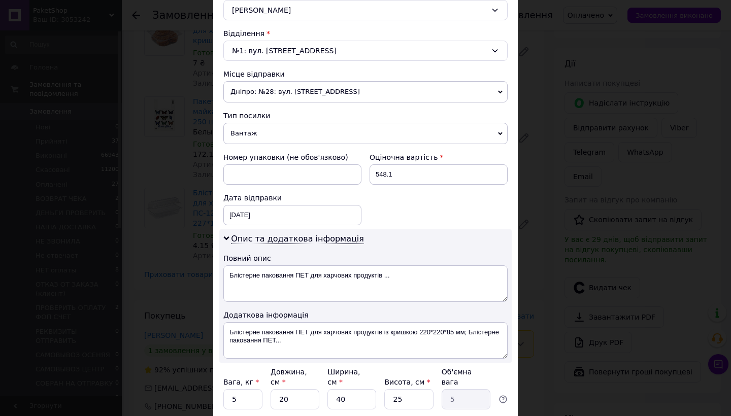
scroll to position [345, 0]
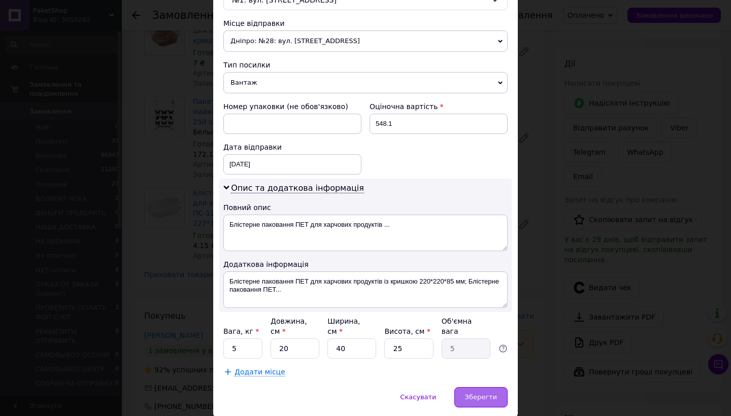
click at [478, 402] on div "Зберегти" at bounding box center [480, 397] width 53 height 20
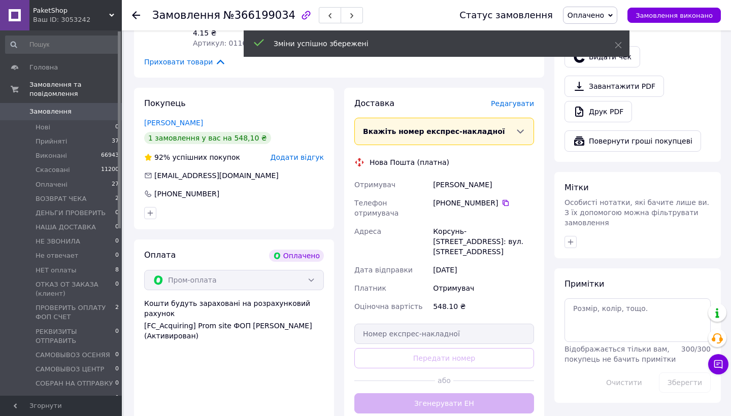
scroll to position [358, 0]
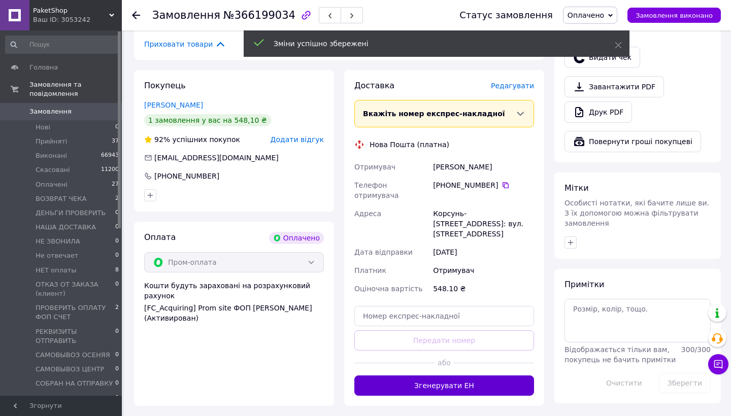
click at [446, 376] on button "Згенерувати ЕН" at bounding box center [444, 386] width 180 height 20
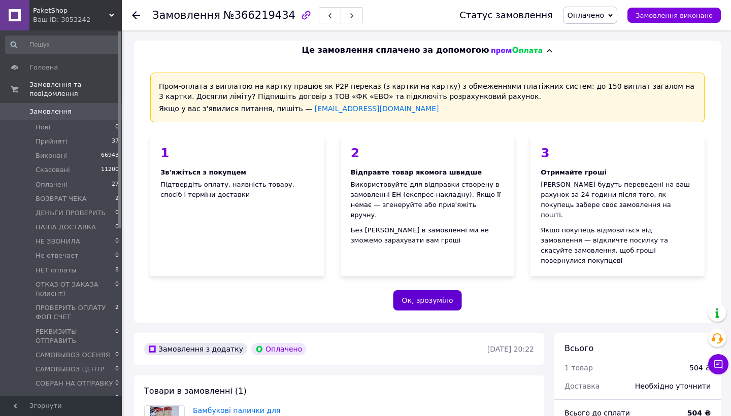
click at [428, 290] on button "Ок, зрозуміло" at bounding box center [427, 300] width 69 height 20
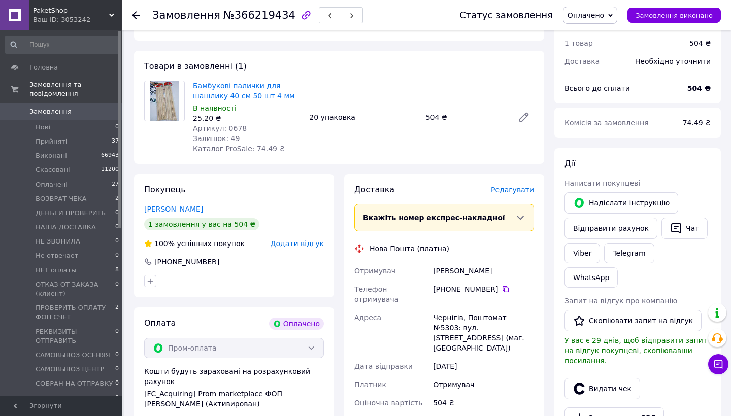
scroll to position [72, 0]
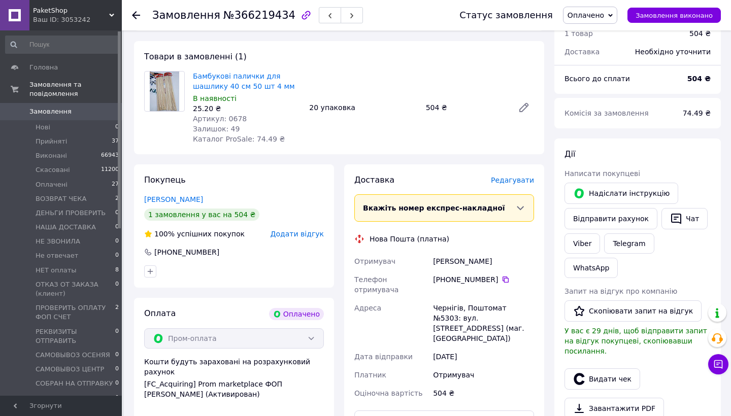
click at [513, 179] on span "Редагувати" at bounding box center [512, 180] width 43 height 8
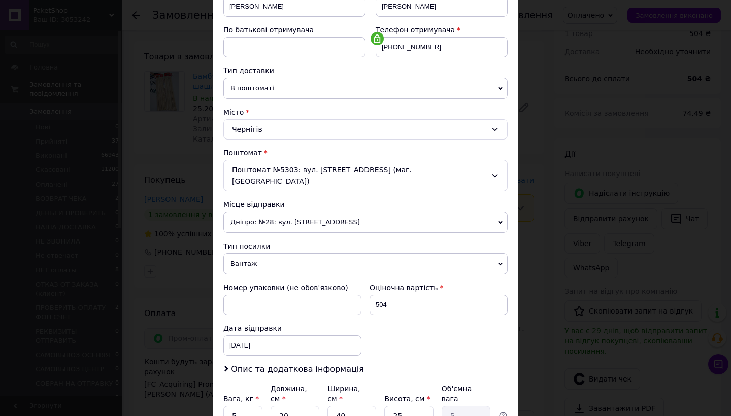
scroll to position [208, 0]
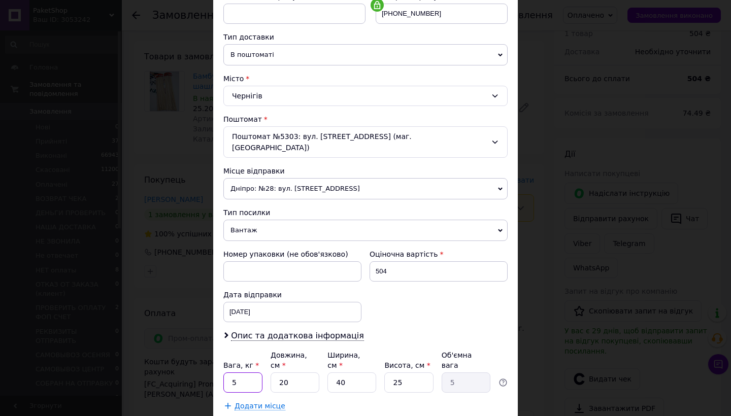
click at [245, 373] on input "5" at bounding box center [242, 383] width 39 height 20
type input "3"
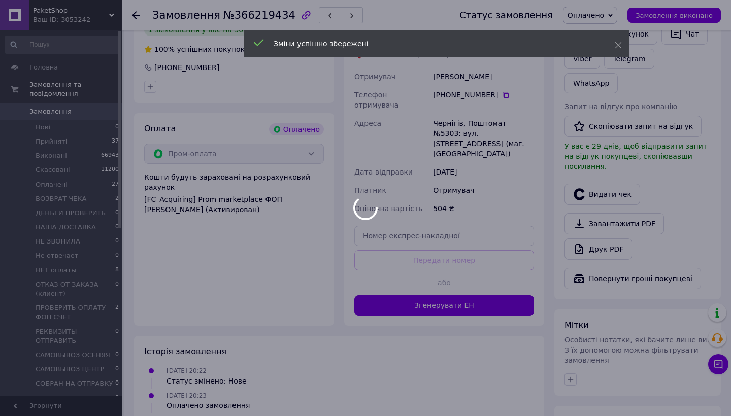
scroll to position [280, 0]
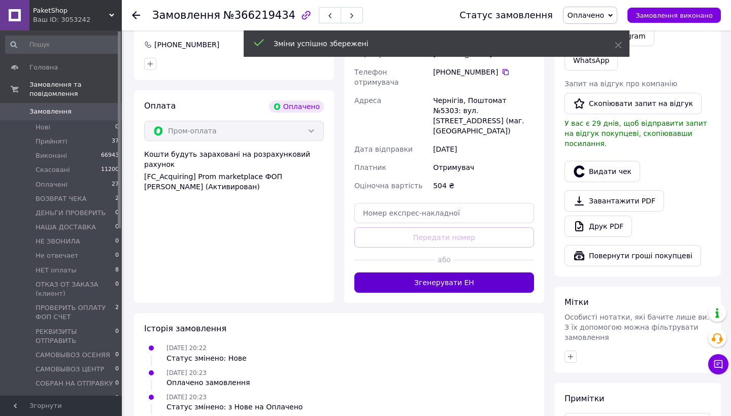
click at [494, 273] on button "Згенерувати ЕН" at bounding box center [444, 283] width 180 height 20
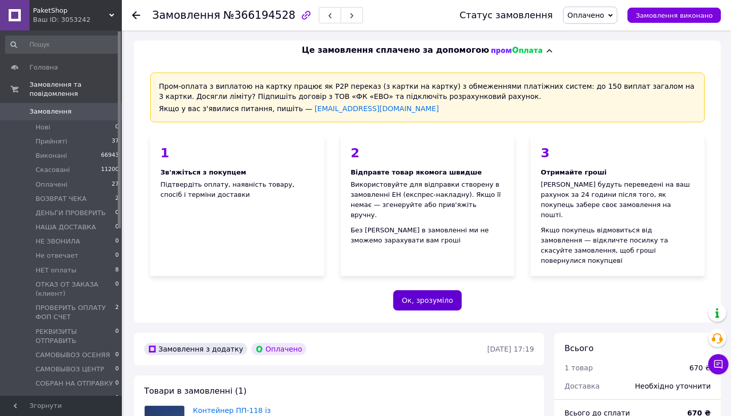
click at [434, 290] on button "Ок, зрозуміло" at bounding box center [427, 300] width 69 height 20
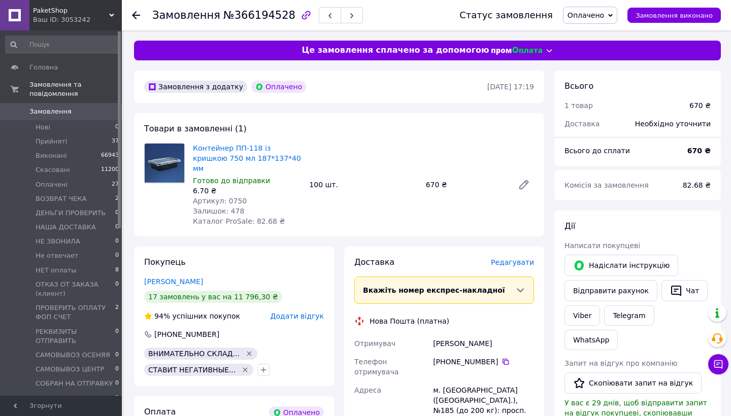
click at [509, 258] on span "Редагувати" at bounding box center [512, 262] width 43 height 8
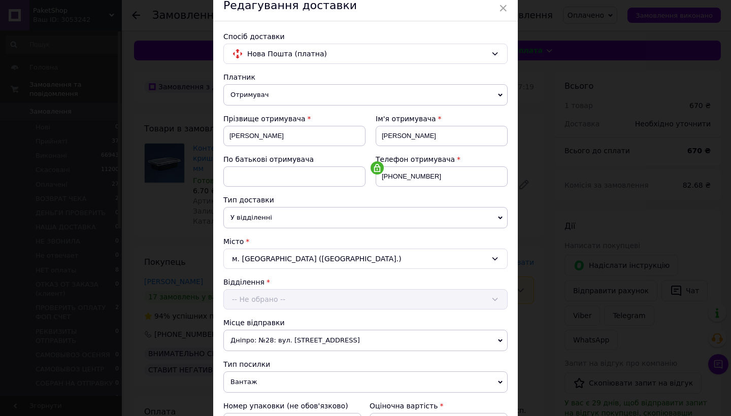
scroll to position [268, 0]
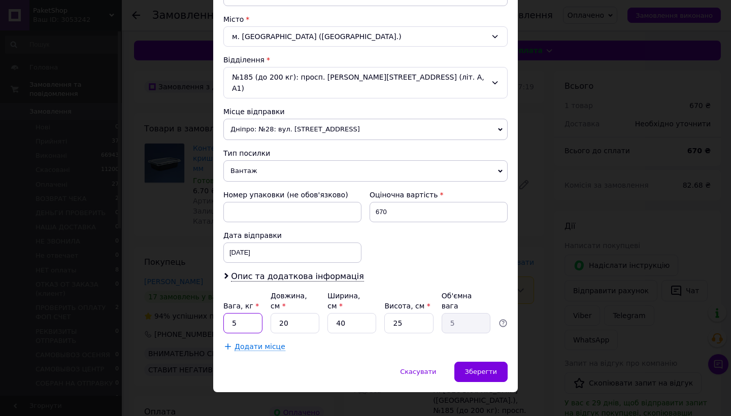
click at [250, 313] on input "5" at bounding box center [242, 323] width 39 height 20
type input "7"
click at [479, 368] on span "Зберегти" at bounding box center [481, 372] width 32 height 8
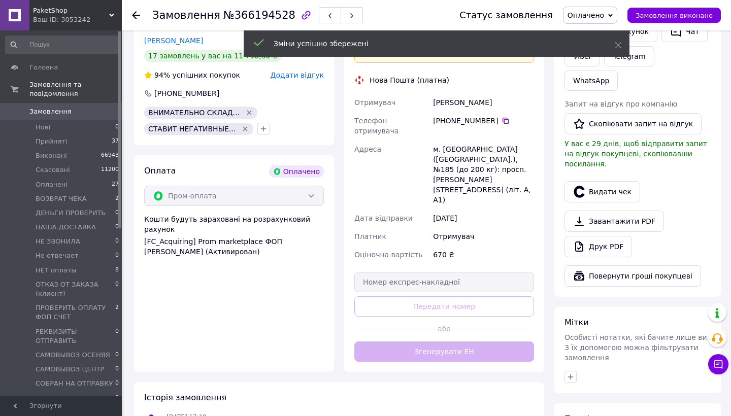
scroll to position [248, 0]
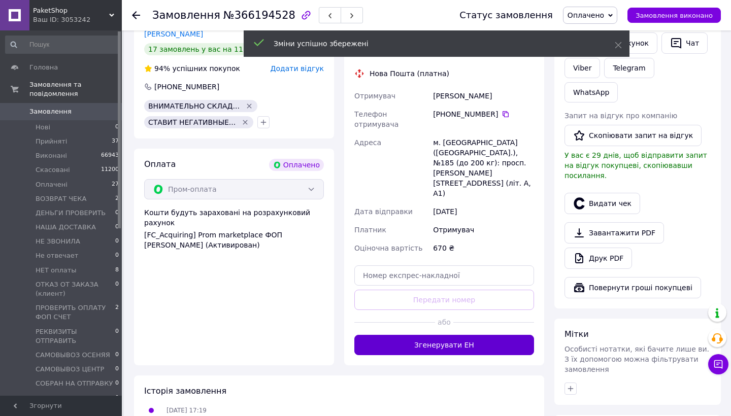
click at [463, 335] on button "Згенерувати ЕН" at bounding box center [444, 345] width 180 height 20
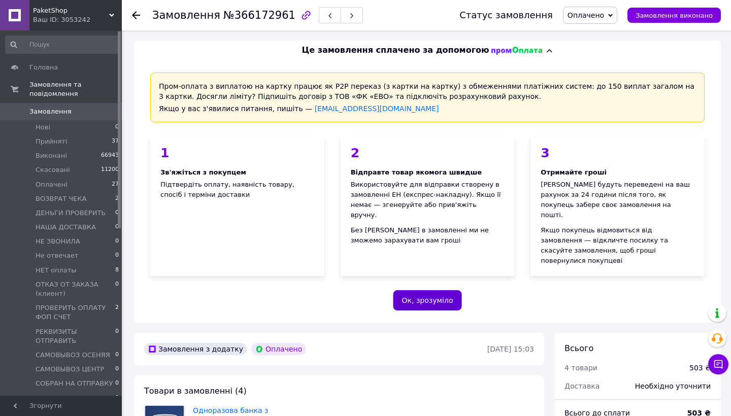
click at [451, 290] on button "Ок, зрозуміло" at bounding box center [427, 300] width 69 height 20
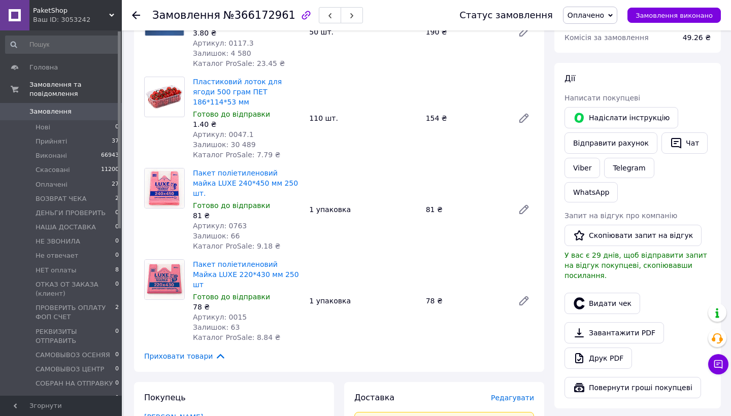
scroll to position [170, 0]
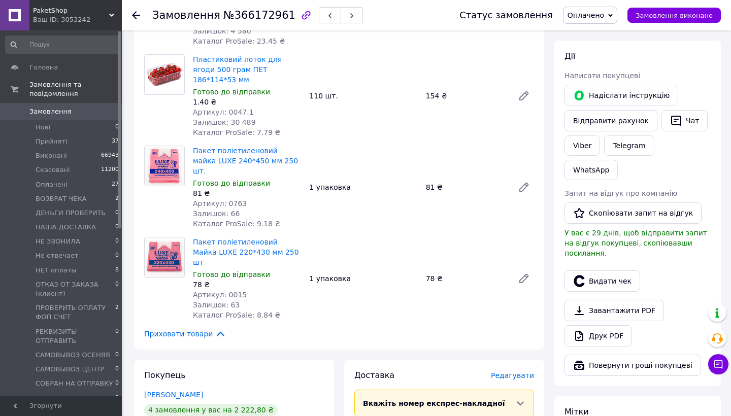
click at [501, 372] on span "Редагувати" at bounding box center [512, 376] width 43 height 8
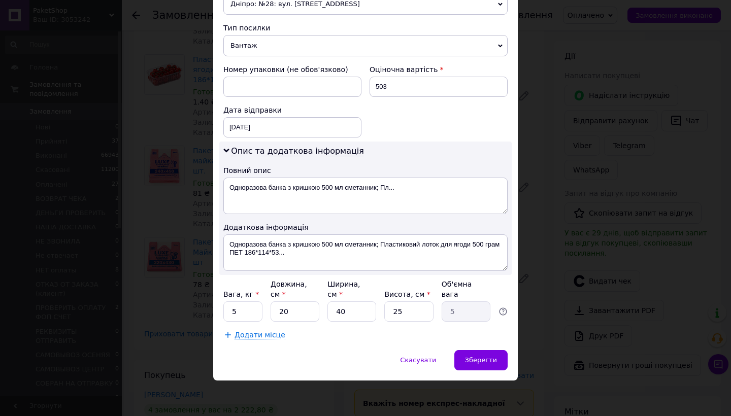
scroll to position [381, 0]
click at [250, 311] on input "5" at bounding box center [242, 312] width 39 height 20
type input "7"
click at [501, 353] on div "Зберегти" at bounding box center [480, 361] width 53 height 20
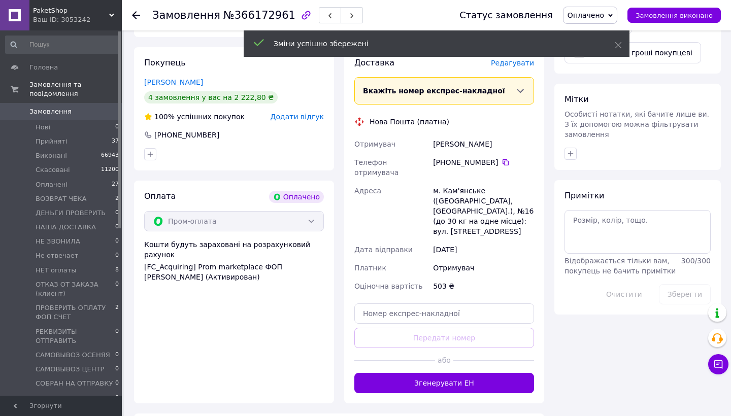
scroll to position [503, 0]
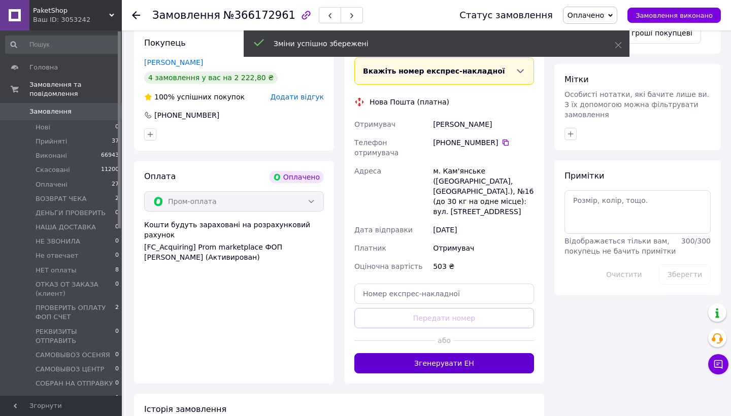
click at [472, 353] on button "Згенерувати ЕН" at bounding box center [444, 363] width 180 height 20
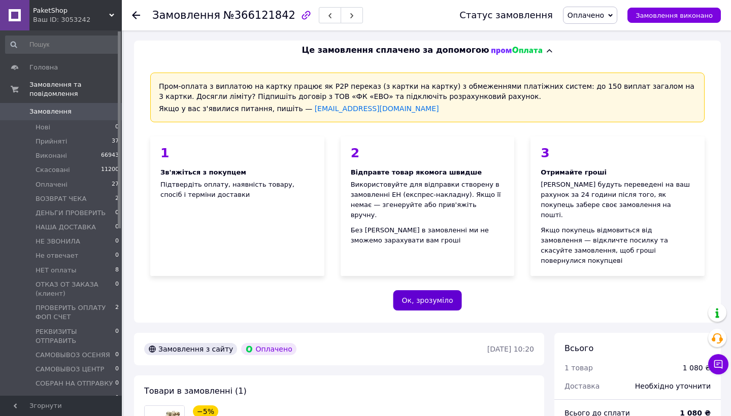
click at [434, 290] on button "Ок, зрозуміло" at bounding box center [427, 300] width 69 height 20
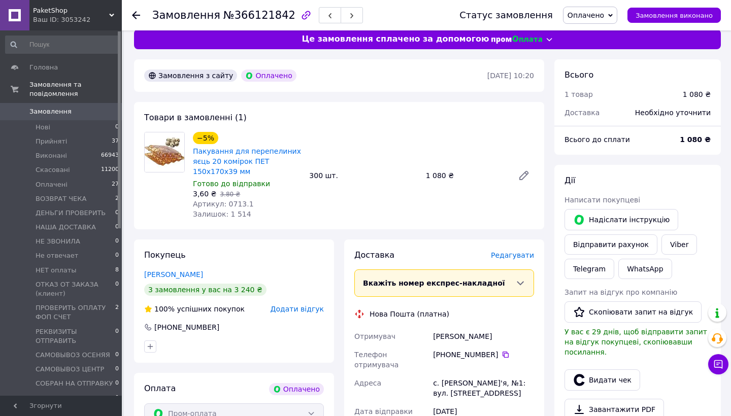
scroll to position [70, 0]
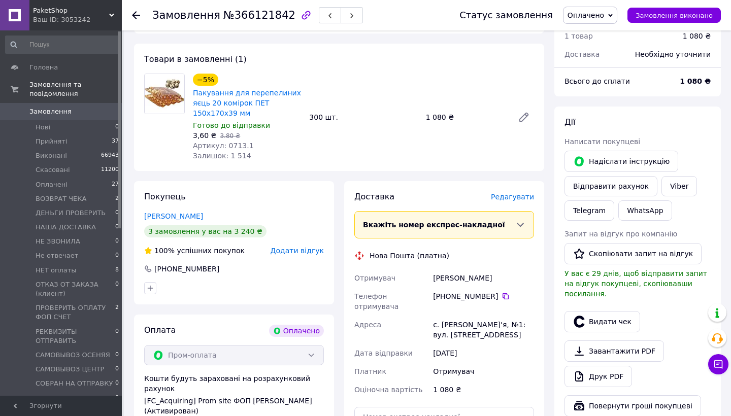
click at [519, 198] on span "Редагувати" at bounding box center [512, 197] width 43 height 8
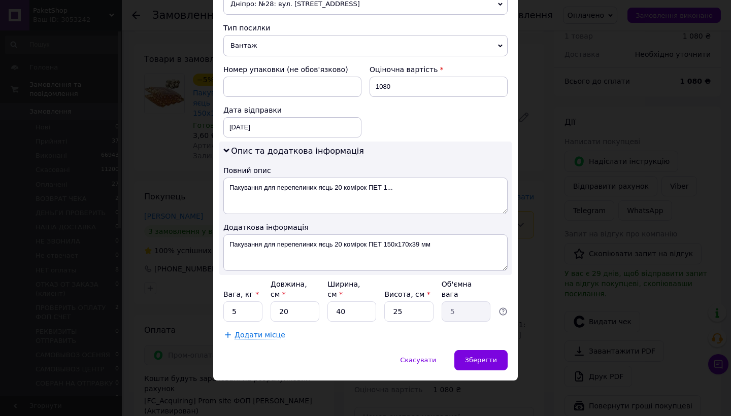
scroll to position [381, 0]
click at [246, 309] on input "5" at bounding box center [242, 312] width 39 height 20
type input "8"
click at [478, 351] on div "Зберегти" at bounding box center [480, 361] width 53 height 20
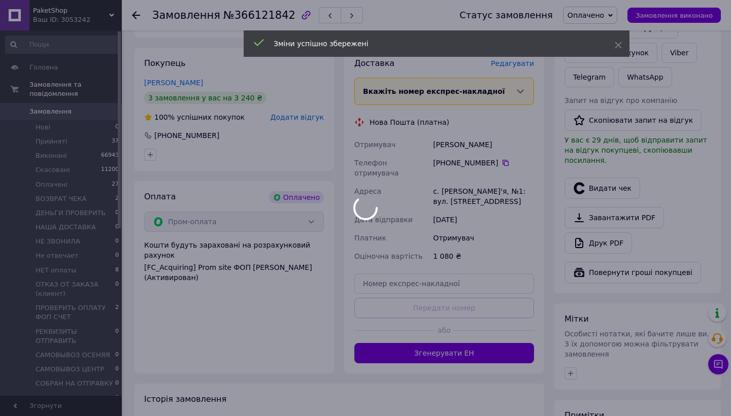
scroll to position [282, 0]
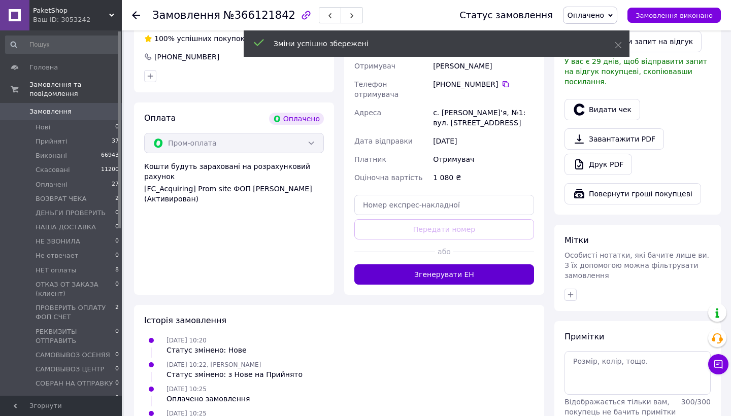
click at [460, 267] on button "Згенерувати ЕН" at bounding box center [444, 275] width 180 height 20
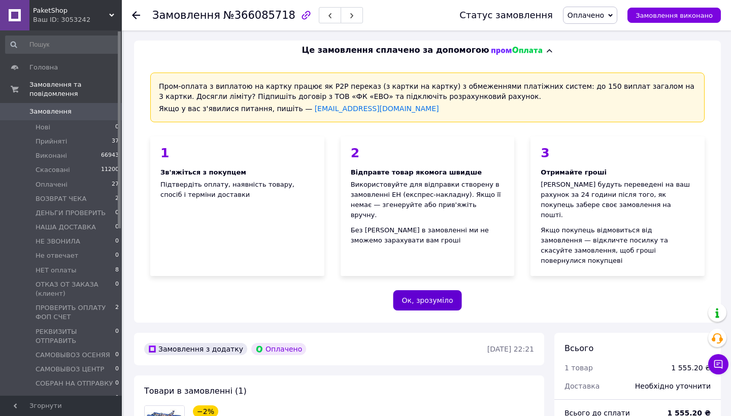
click at [436, 290] on button "Ок, зрозуміло" at bounding box center [427, 300] width 69 height 20
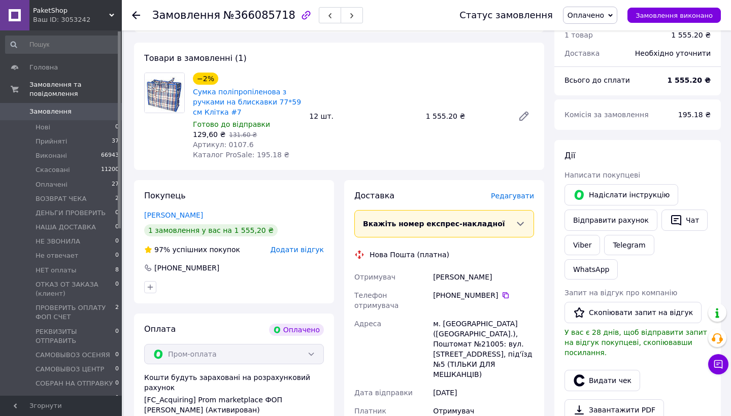
scroll to position [96, 0]
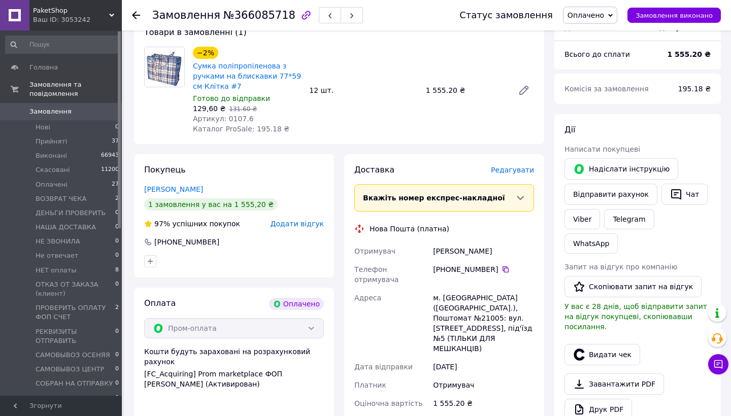
click at [516, 170] on span "Редагувати" at bounding box center [512, 170] width 43 height 8
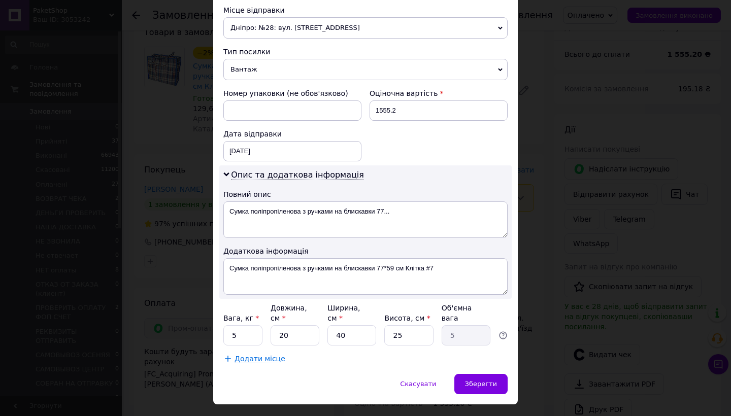
scroll to position [375, 0]
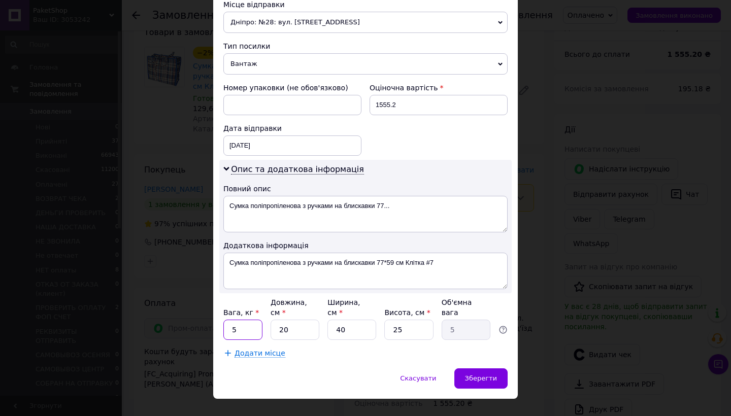
click at [252, 329] on input "5" at bounding box center [242, 330] width 39 height 20
type input "4"
click at [493, 375] on span "Зберегти" at bounding box center [481, 379] width 32 height 8
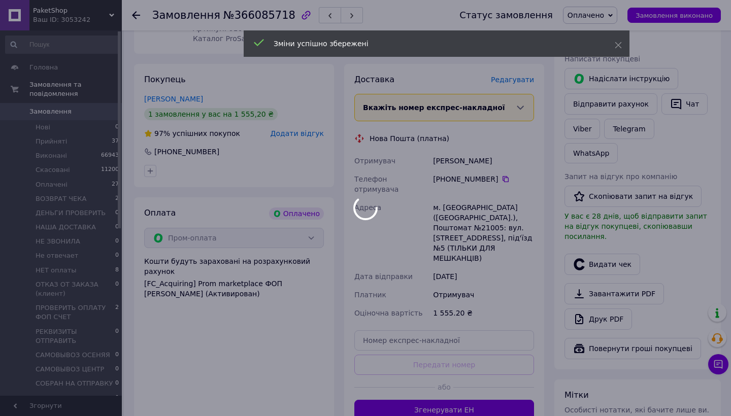
scroll to position [357, 0]
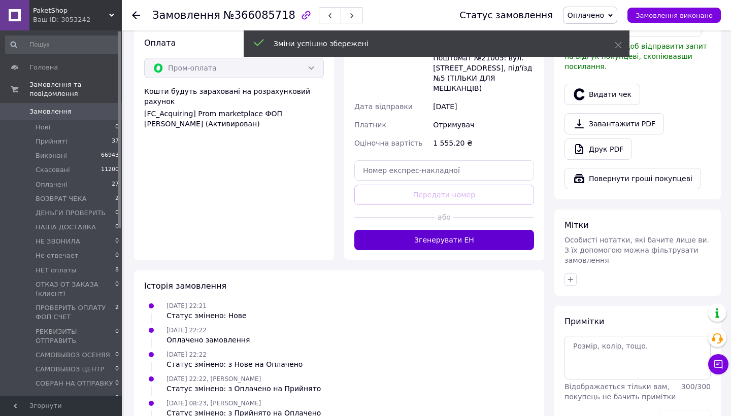
click at [487, 230] on button "Згенерувати ЕН" at bounding box center [444, 240] width 180 height 20
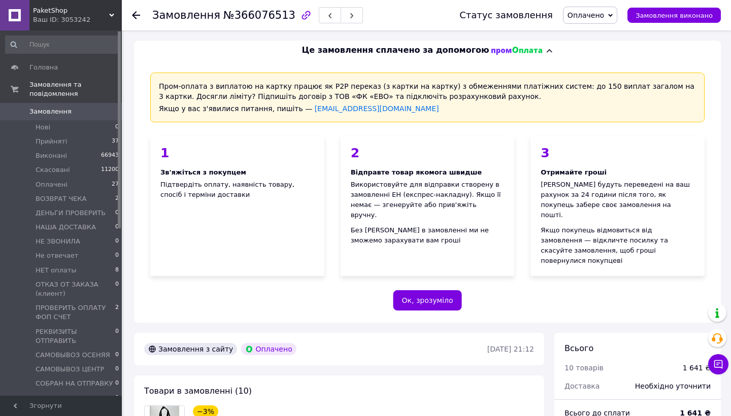
scroll to position [1, 0]
click at [422, 290] on button "Ок, зрозуміло" at bounding box center [427, 300] width 69 height 20
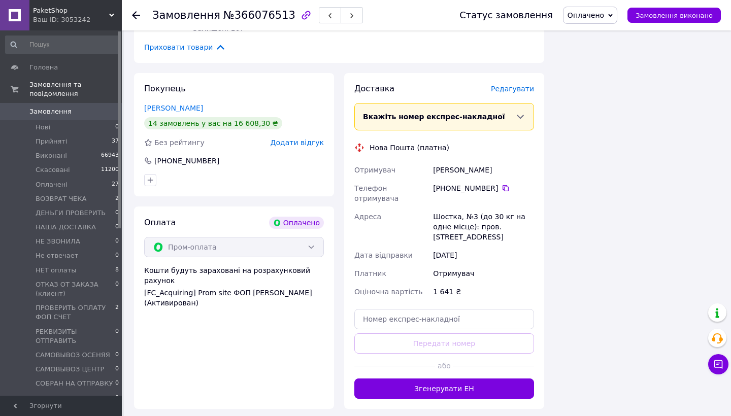
scroll to position [1029, 0]
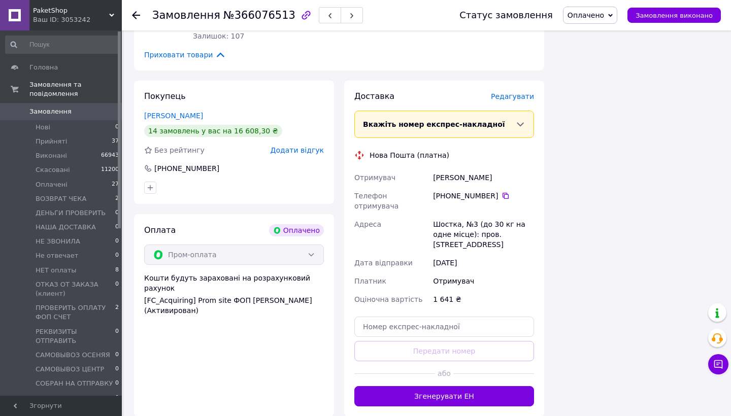
click at [517, 94] on span "Редагувати" at bounding box center [512, 96] width 43 height 8
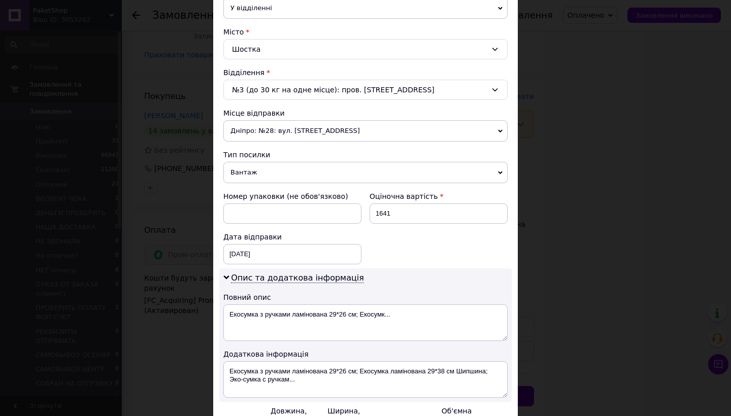
scroll to position [303, 0]
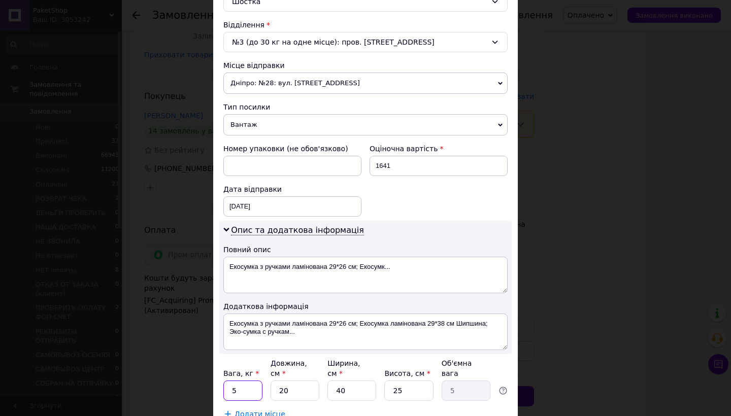
click at [238, 388] on input "5" at bounding box center [242, 391] width 39 height 20
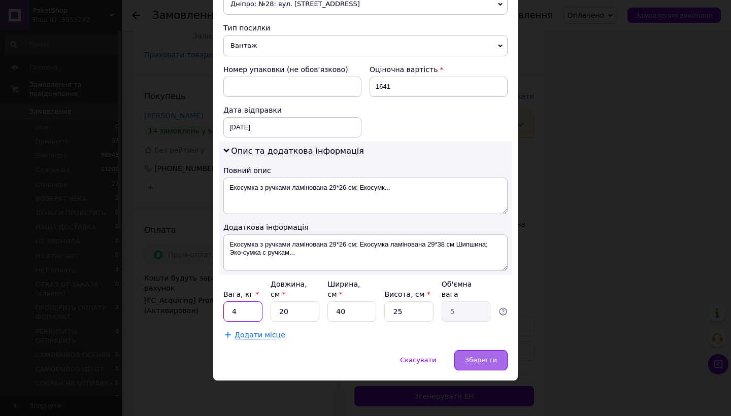
type input "4"
click at [480, 359] on span "Зберегти" at bounding box center [481, 361] width 32 height 8
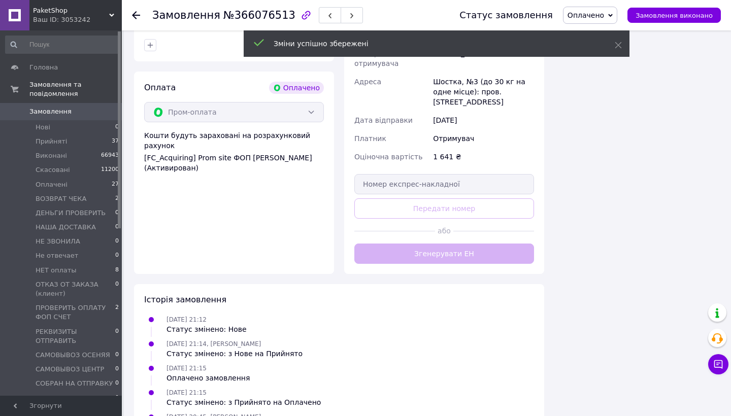
scroll to position [1170, 0]
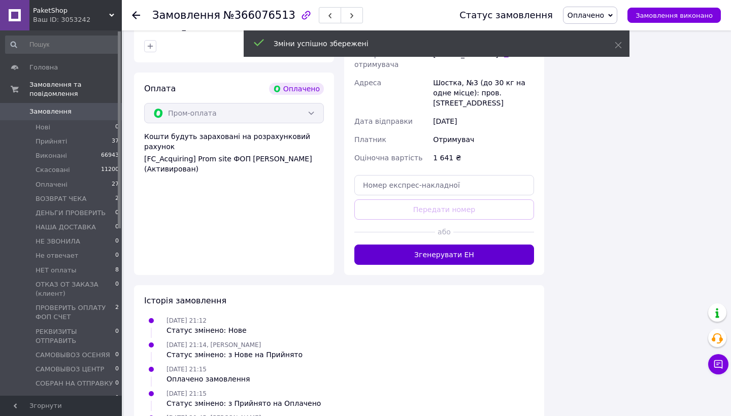
click at [483, 251] on button "Згенерувати ЕН" at bounding box center [444, 255] width 180 height 20
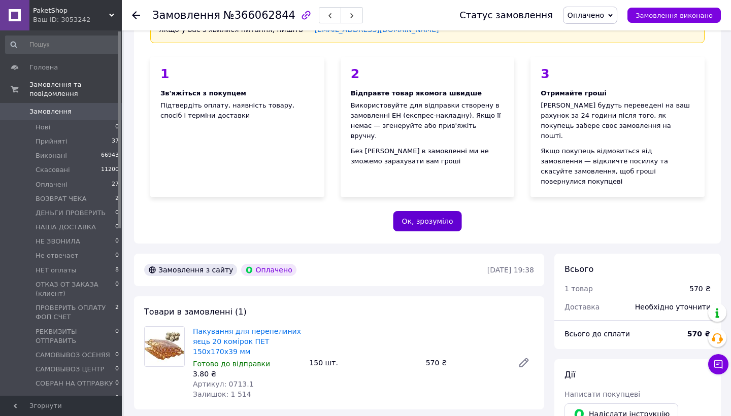
click at [435, 211] on button "Ок, зрозуміло" at bounding box center [427, 221] width 69 height 20
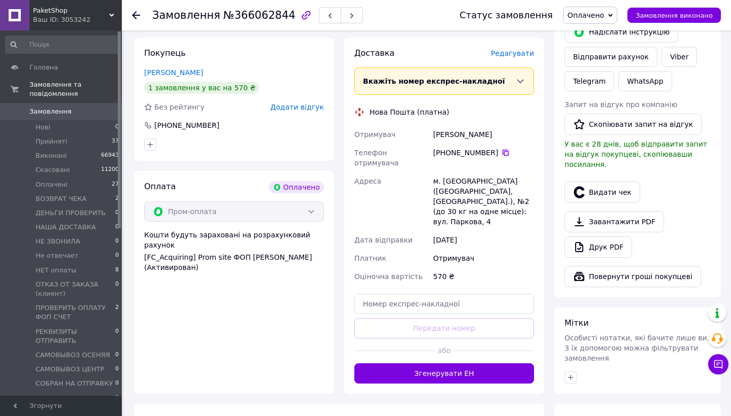
scroll to position [173, 0]
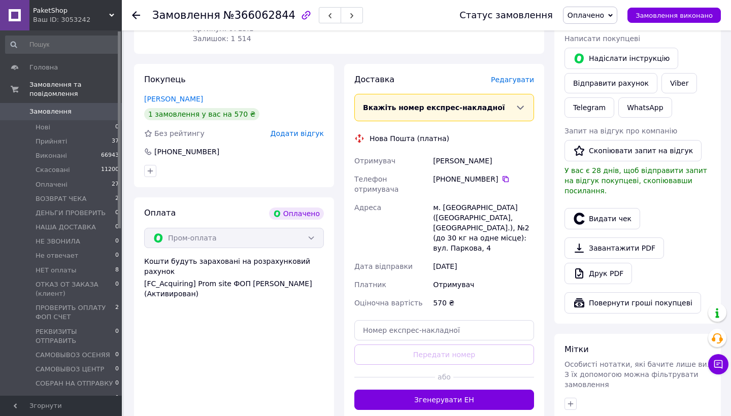
click at [515, 79] on span "Редагувати" at bounding box center [512, 80] width 43 height 8
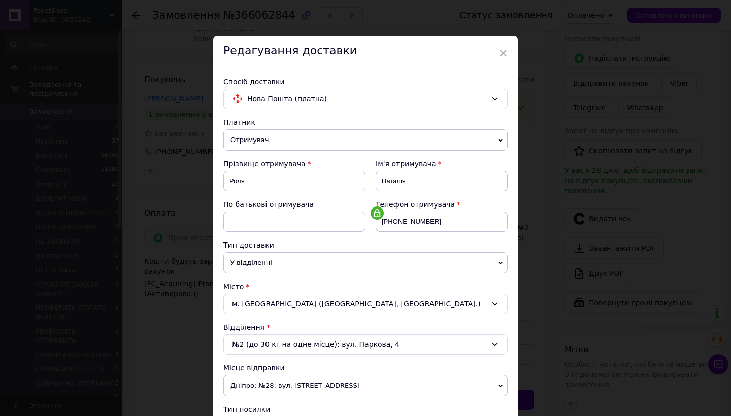
scroll to position [353, 0]
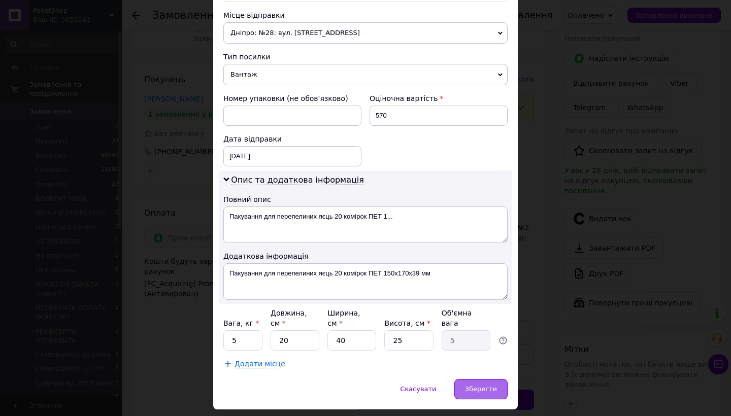
click at [468, 384] on div "Зберегти" at bounding box center [480, 389] width 53 height 20
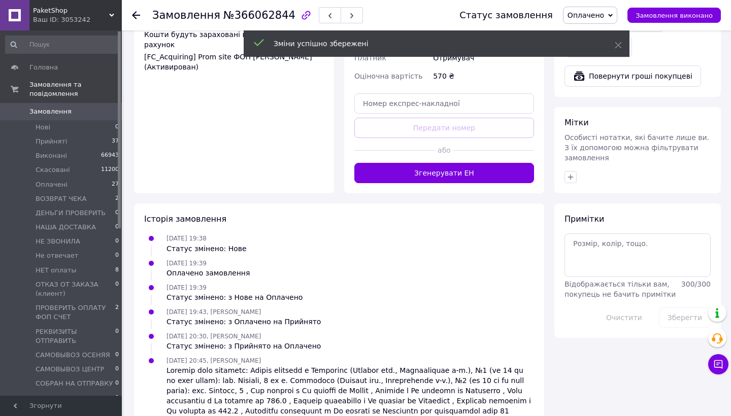
scroll to position [401, 0]
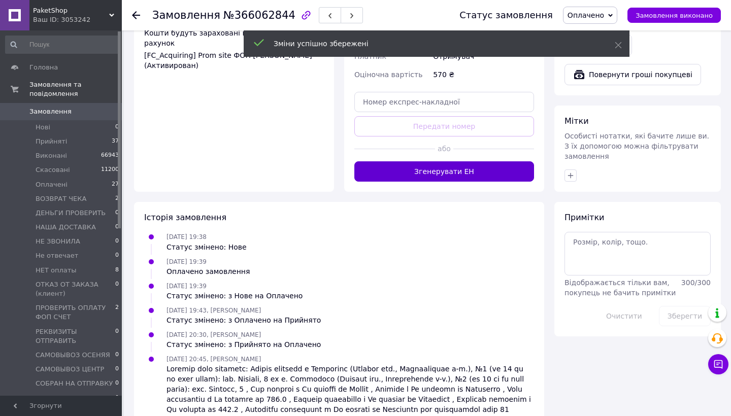
click at [482, 161] on button "Згенерувати ЕН" at bounding box center [444, 171] width 180 height 20
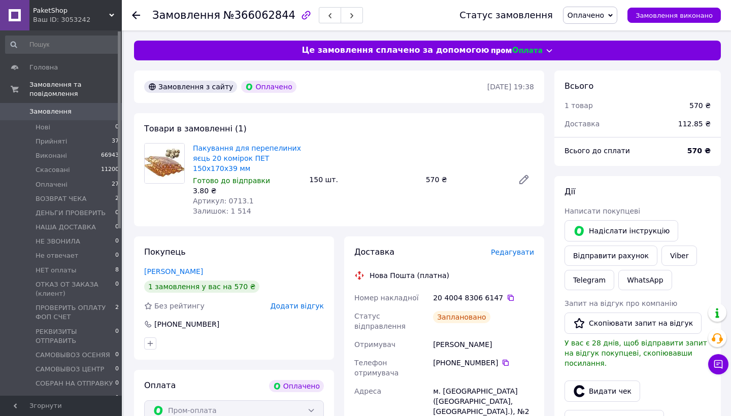
scroll to position [0, 0]
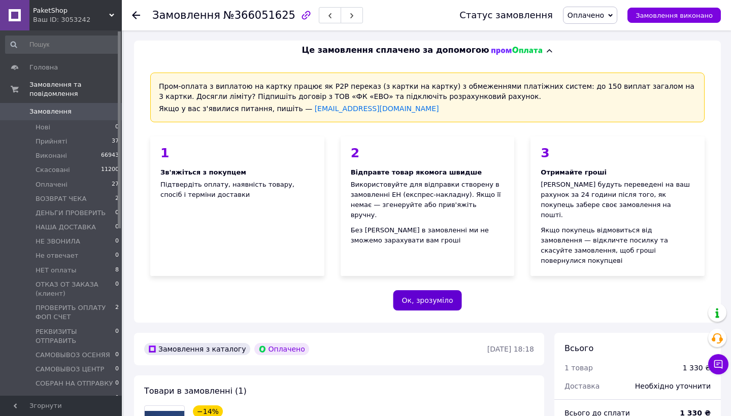
click at [437, 290] on button "Ок, зрозуміло" at bounding box center [427, 300] width 69 height 20
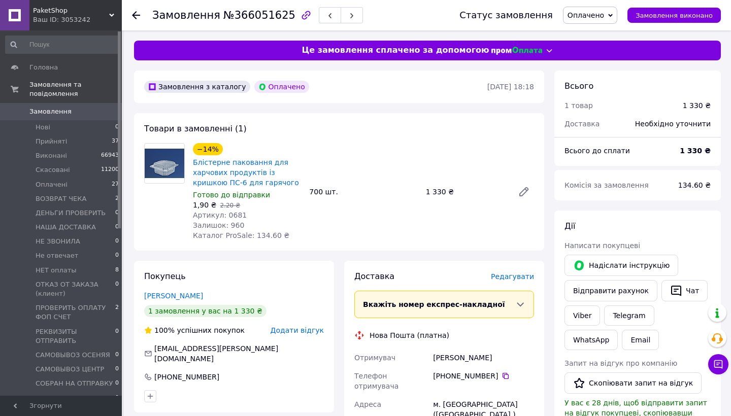
click at [508, 277] on span "Редагувати" at bounding box center [512, 277] width 43 height 8
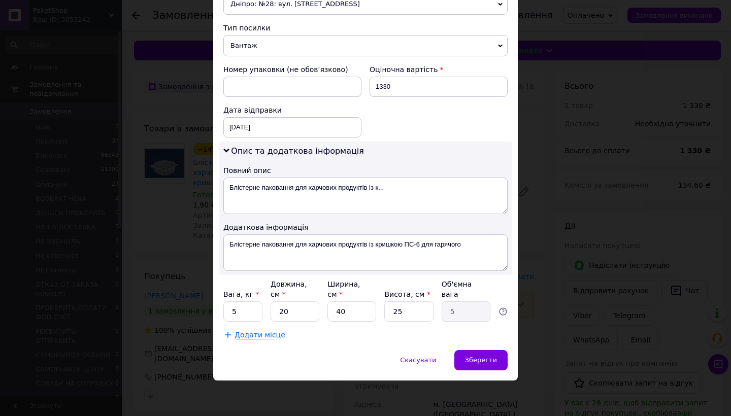
scroll to position [381, 0]
click at [227, 313] on input "5" at bounding box center [242, 312] width 39 height 20
type input "15"
click at [474, 362] on span "Зберегти" at bounding box center [481, 361] width 32 height 8
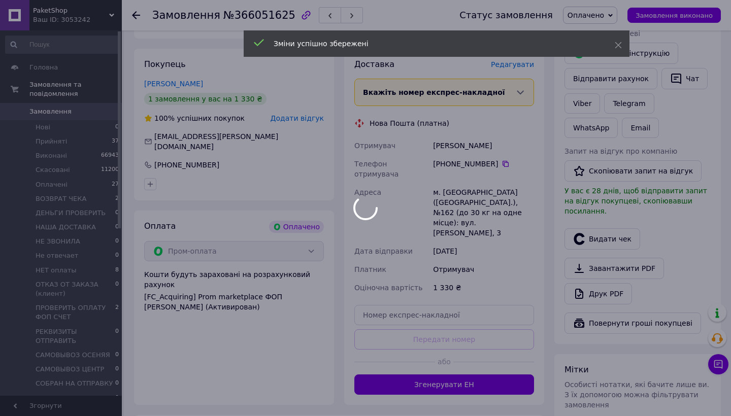
scroll to position [282, 0]
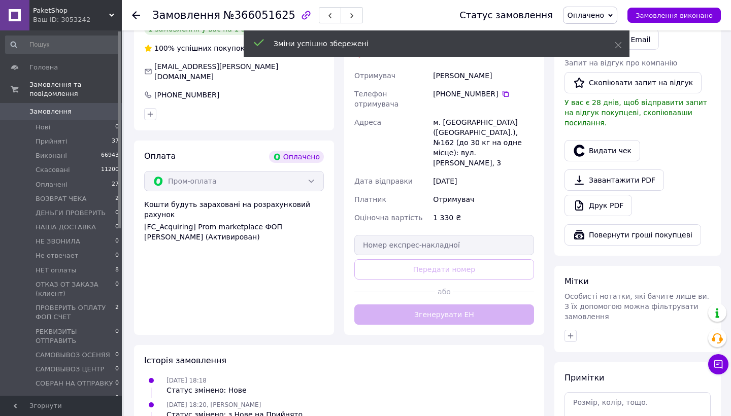
click at [460, 305] on button "Згенерувати ЕН" at bounding box center [444, 315] width 180 height 20
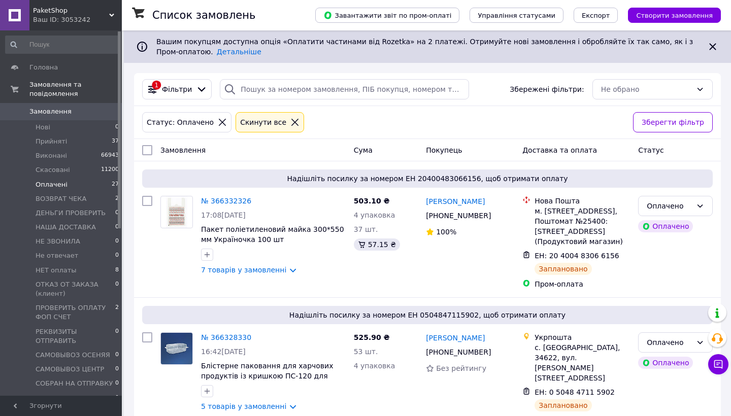
click at [94, 187] on li "Оплачені 27" at bounding box center [62, 185] width 125 height 14
click at [90, 309] on span "ПРОВЕРИТЬ ОПЛАТУ ФОП СЧЕТ" at bounding box center [76, 313] width 80 height 18
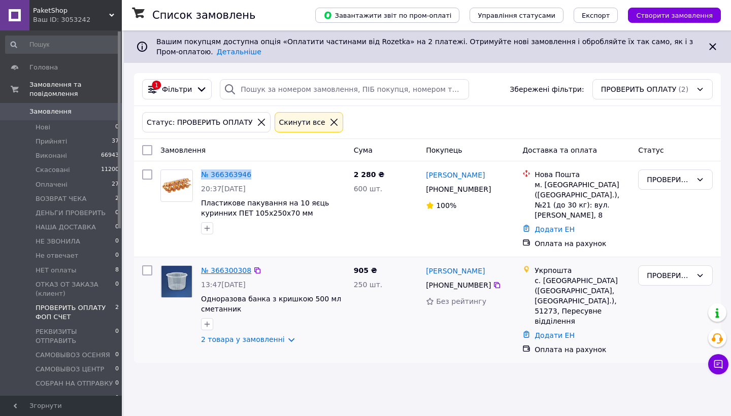
click at [230, 267] on link "№ 366300308" at bounding box center [226, 271] width 50 height 8
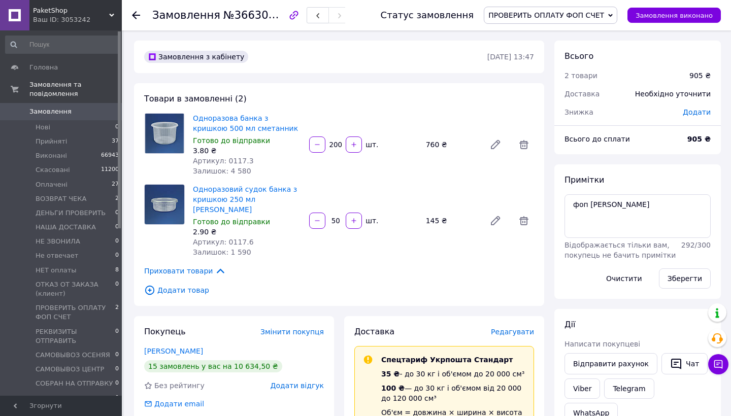
click at [517, 328] on span "Редагувати" at bounding box center [512, 332] width 43 height 8
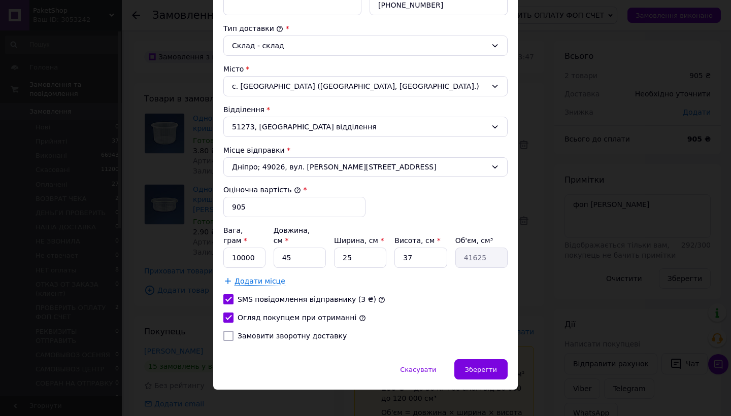
scroll to position [255, 0]
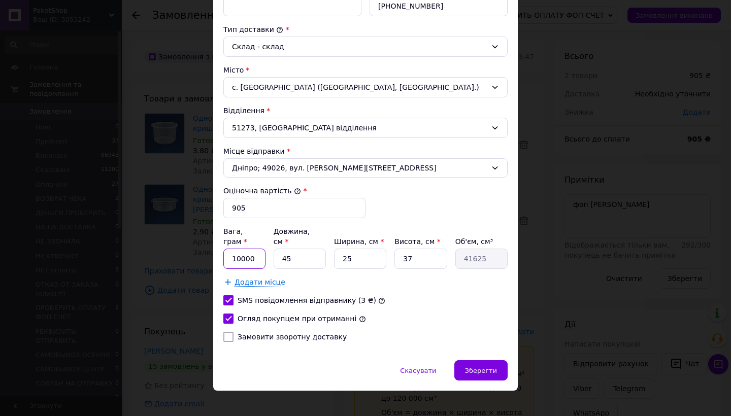
drag, startPoint x: 242, startPoint y: 251, endPoint x: 229, endPoint y: 249, distance: 12.8
click at [229, 249] on input "10000" at bounding box center [244, 259] width 42 height 20
type input "7000"
click at [468, 367] on span "Зберегти" at bounding box center [481, 371] width 32 height 8
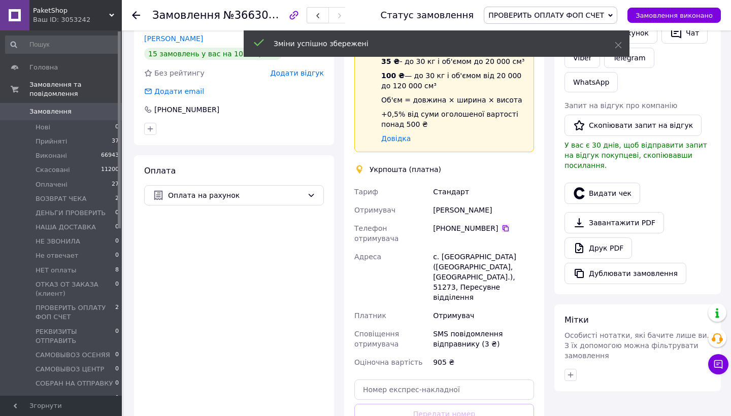
scroll to position [403, 0]
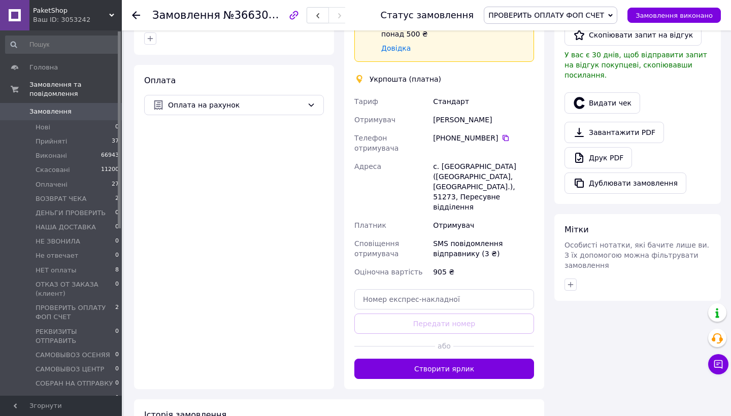
click at [490, 349] on div "Доставка Редагувати Спецтариф Укрпошта Стандарт 35 ₴ - до 30 кг і об'ємом до 20…" at bounding box center [444, 151] width 200 height 476
click at [487, 359] on button "Створити ярлик" at bounding box center [444, 369] width 180 height 20
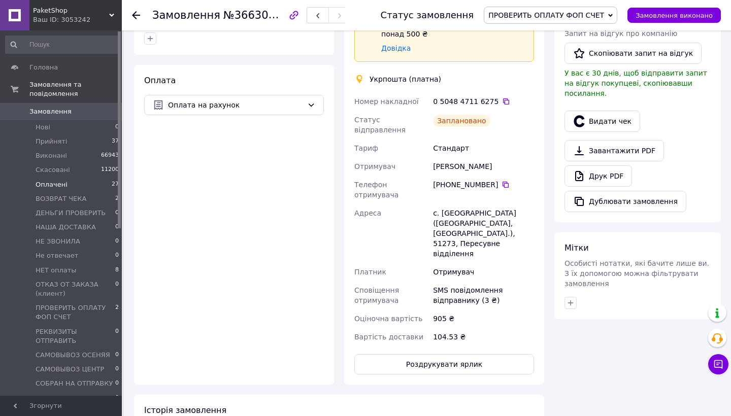
click at [81, 183] on li "Оплачені 27" at bounding box center [62, 185] width 125 height 14
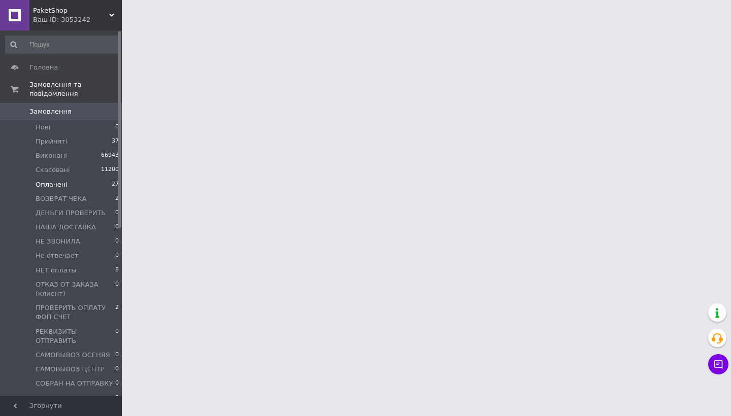
click at [85, 180] on li "Оплачені 27" at bounding box center [62, 185] width 125 height 14
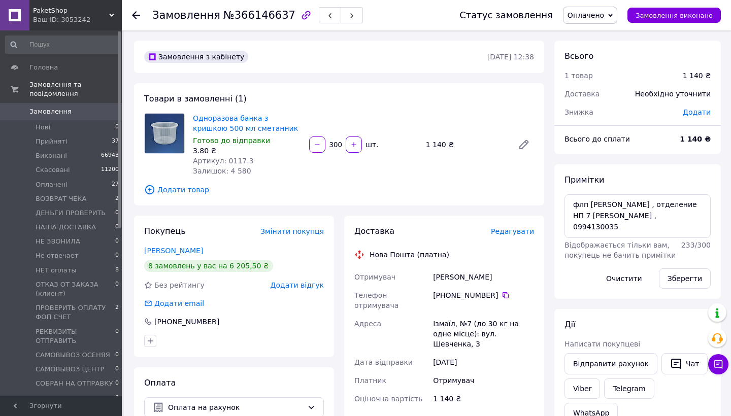
scroll to position [10, 0]
click at [511, 229] on span "Редагувати" at bounding box center [512, 231] width 43 height 8
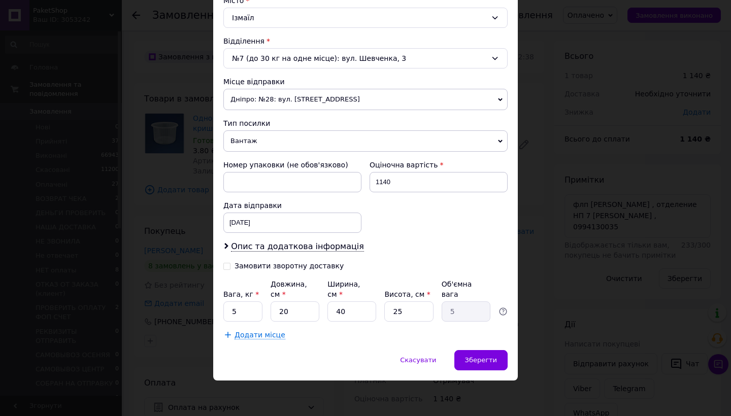
scroll to position [286, 0]
click at [227, 314] on input "5" at bounding box center [242, 312] width 39 height 20
type input "15"
click at [476, 362] on span "Зберегти" at bounding box center [481, 361] width 32 height 8
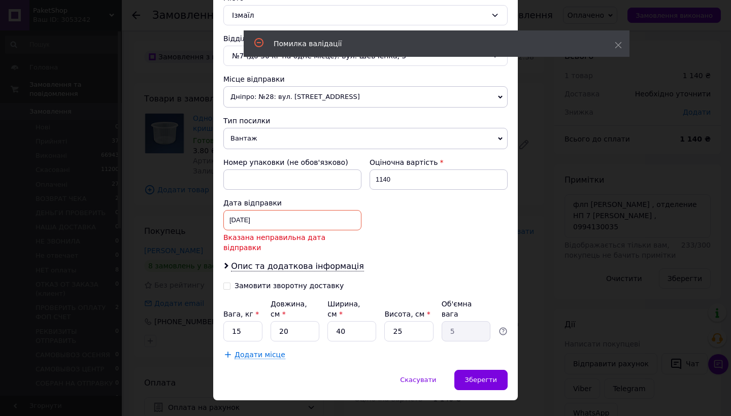
scroll to position [290, 0]
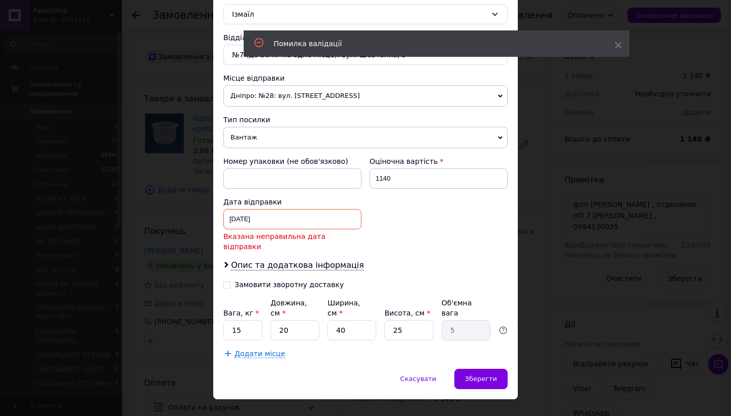
click at [300, 212] on div "15.08.2025 < 2025 > < Август > Пн Вт Ср Чт Пт Сб Вс 28 29 30 31 1 2 3 4 5 6 7 8…" at bounding box center [292, 219] width 138 height 20
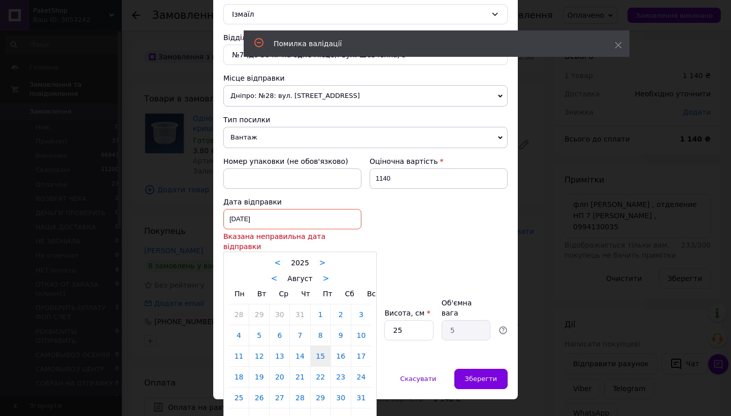
click at [328, 273] on div "< Август >" at bounding box center [300, 278] width 142 height 11
click at [326, 273] on div "< Август >" at bounding box center [300, 278] width 142 height 11
click at [323, 274] on link ">" at bounding box center [326, 278] width 7 height 9
click at [322, 273] on div "< Сентябрь >" at bounding box center [300, 278] width 142 height 11
click at [328, 274] on link ">" at bounding box center [331, 278] width 7 height 9
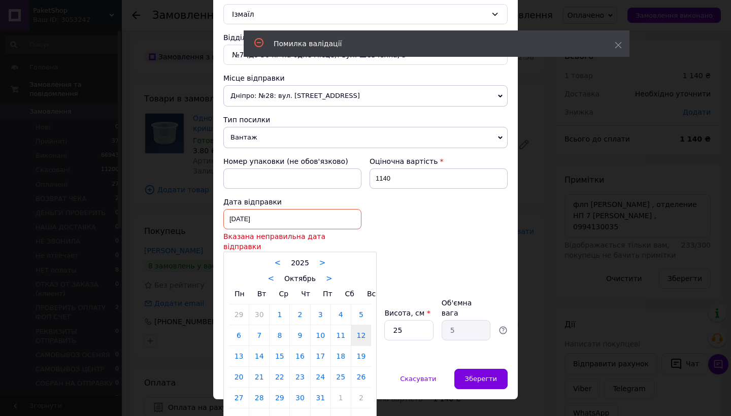
click at [357, 329] on link "12" at bounding box center [361, 335] width 20 height 20
type input "12.10.2025"
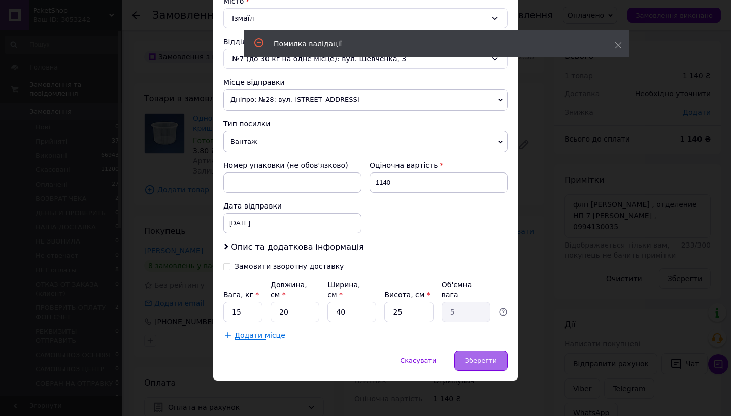
click at [500, 359] on div "Зберегти" at bounding box center [480, 361] width 53 height 20
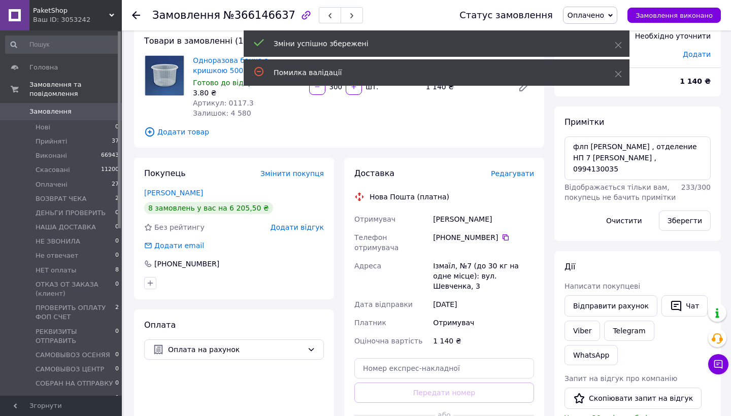
scroll to position [113, 0]
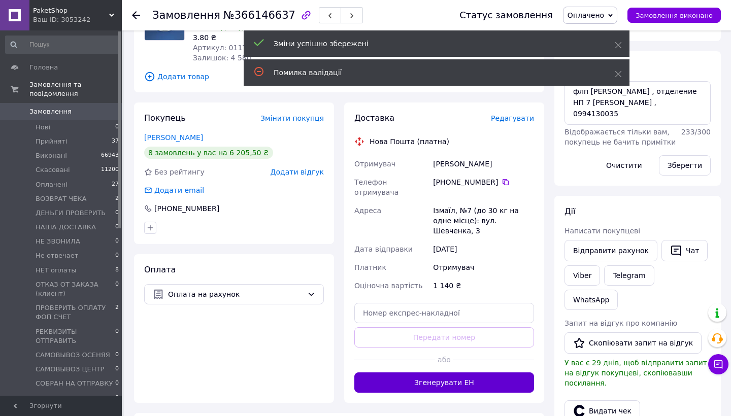
click at [442, 373] on button "Згенерувати ЕН" at bounding box center [444, 383] width 180 height 20
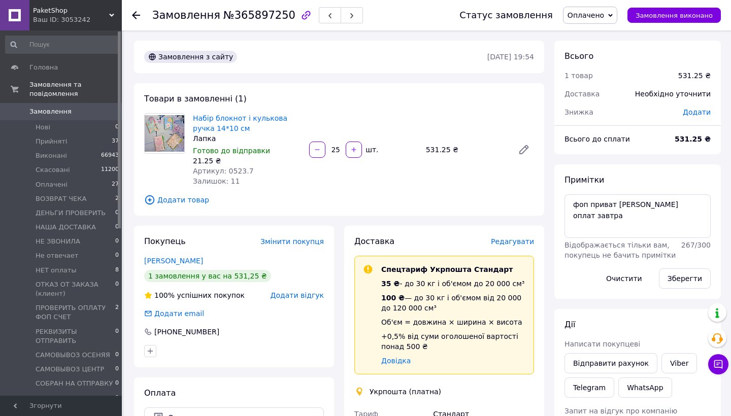
click at [523, 240] on span "Редагувати" at bounding box center [512, 242] width 43 height 8
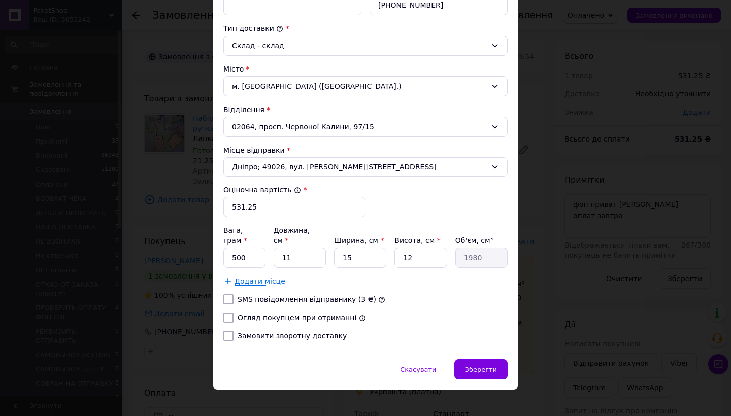
scroll to position [255, 0]
click at [228, 295] on input "SMS повідомлення відправнику (3 ₴)" at bounding box center [228, 300] width 10 height 10
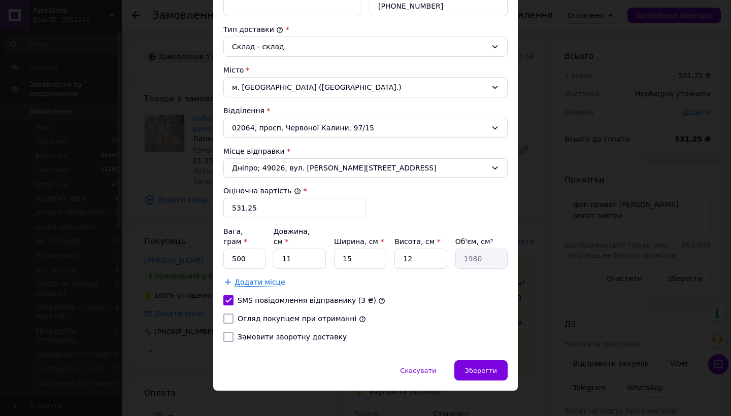
checkbox input "true"
click at [228, 314] on input "Огляд покупцем при отриманні" at bounding box center [228, 319] width 10 height 10
checkbox input "true"
click at [490, 367] on span "Зберегти" at bounding box center [481, 371] width 32 height 8
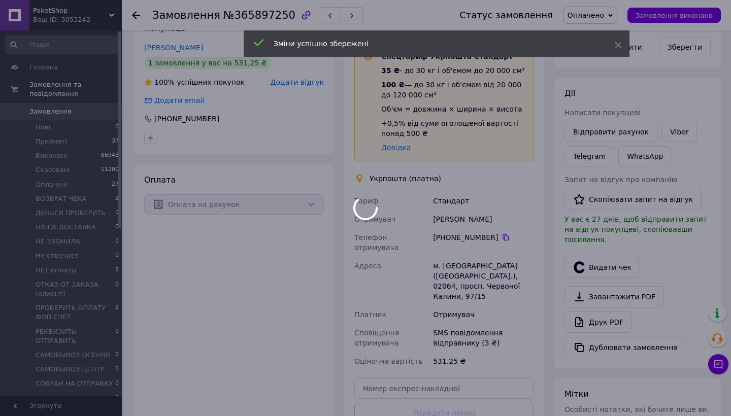
scroll to position [236, 0]
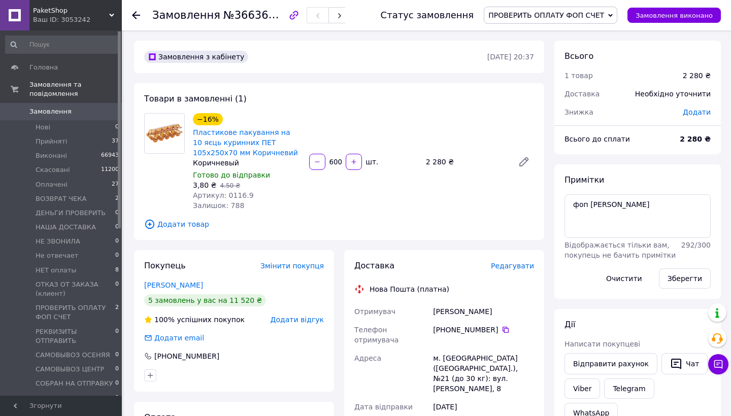
click at [504, 261] on div "Редагувати" at bounding box center [512, 266] width 43 height 10
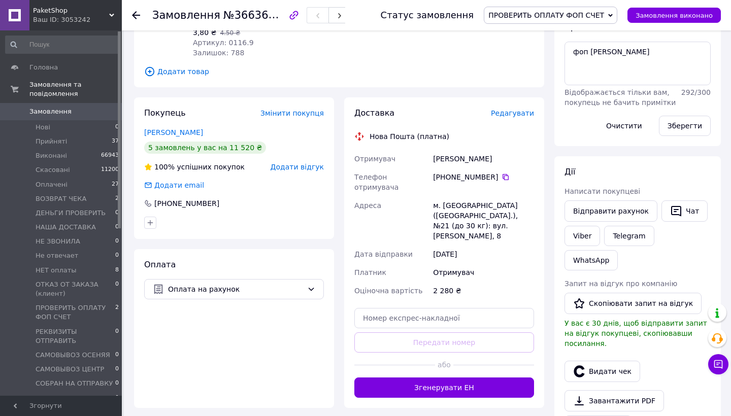
scroll to position [127, 0]
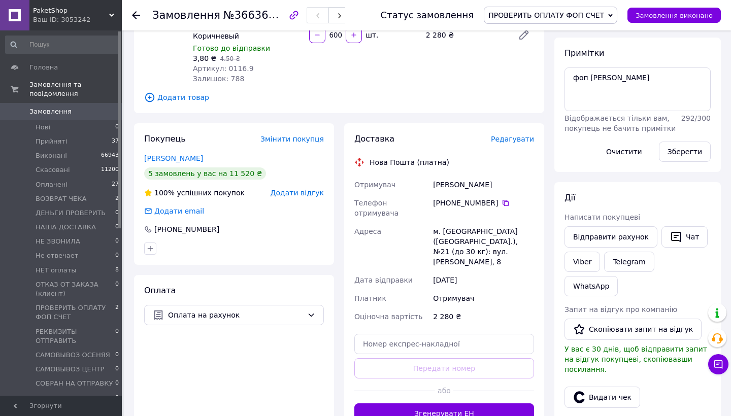
click at [504, 136] on span "Редагувати" at bounding box center [512, 139] width 43 height 8
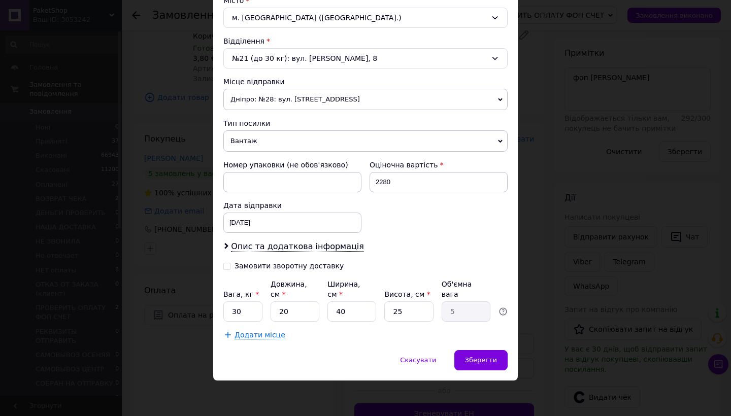
scroll to position [286, 0]
click at [249, 310] on input "30" at bounding box center [242, 312] width 39 height 20
type input "35"
click at [488, 358] on span "Зберегти" at bounding box center [481, 361] width 32 height 8
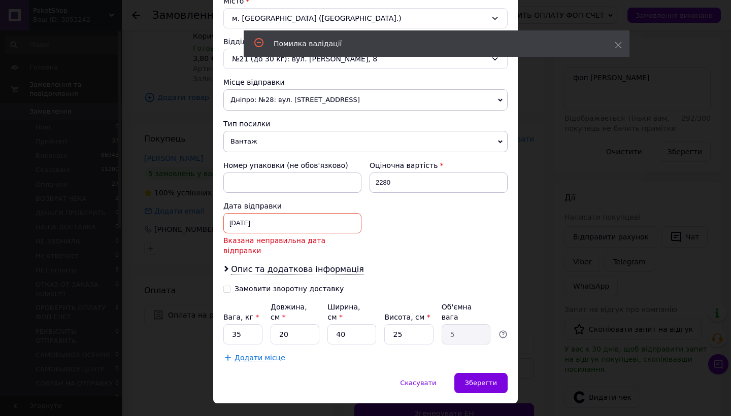
click at [298, 218] on div "26.05.2025 < 2025 > < Май > Пн Вт Ср Чт Пт Сб Вс 28 29 30 1 2 3 4 5 6 7 8 9 10 …" at bounding box center [292, 223] width 138 height 20
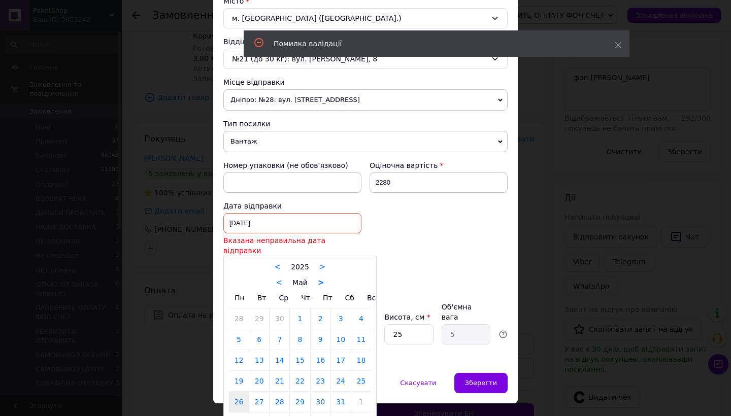
click at [318, 278] on link ">" at bounding box center [321, 282] width 7 height 9
click at [320, 278] on link ">" at bounding box center [323, 282] width 7 height 9
click at [319, 277] on div "< Август >" at bounding box center [300, 282] width 142 height 11
click at [323, 278] on link ">" at bounding box center [326, 282] width 7 height 9
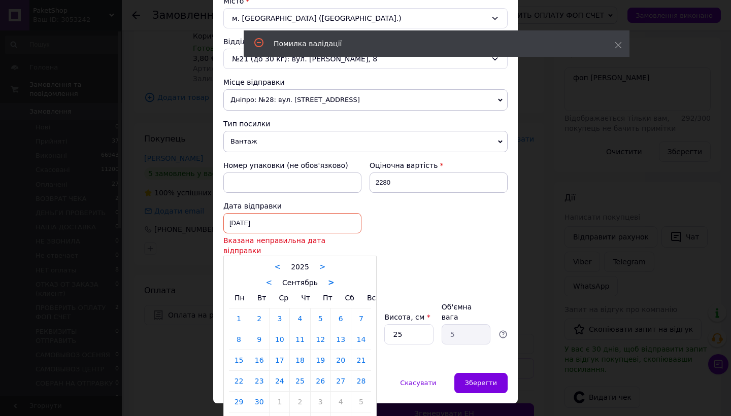
click at [328, 278] on link ">" at bounding box center [331, 282] width 7 height 9
click at [361, 329] on link "12" at bounding box center [361, 339] width 20 height 20
type input "[DATE]"
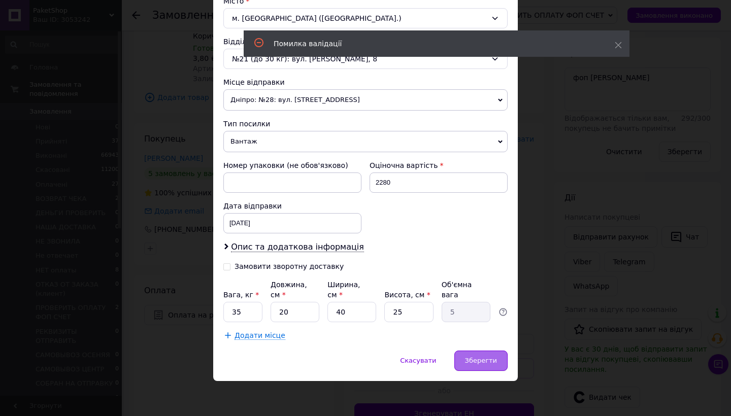
click at [475, 357] on span "Зберегти" at bounding box center [481, 361] width 32 height 8
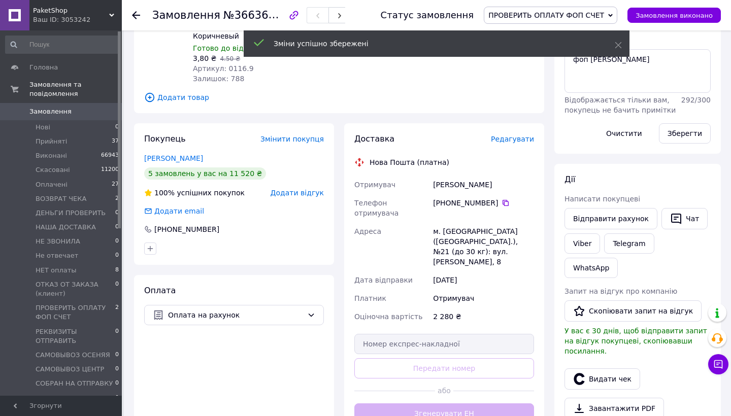
click at [445, 393] on div "Доставка Редагувати Нова Пошта (платна) Отримувач борейчук микола Телефон отрим…" at bounding box center [444, 279] width 180 height 290
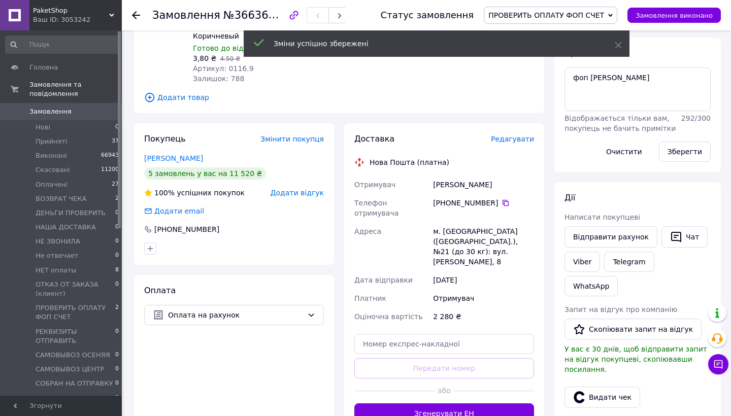
click at [445, 404] on button "Згенерувати ЕН" at bounding box center [444, 414] width 180 height 20
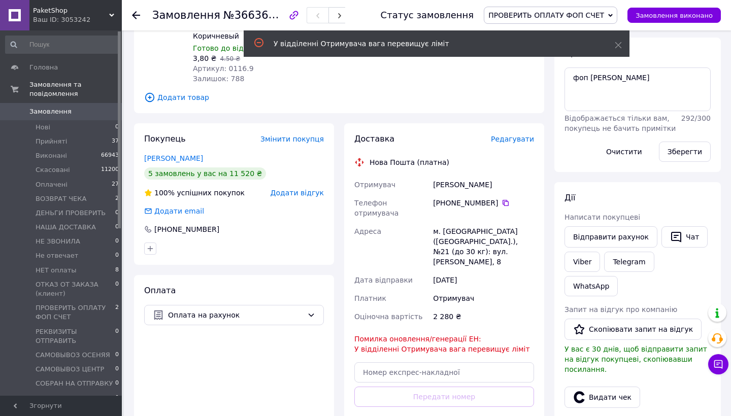
click at [513, 139] on span "Редагувати" at bounding box center [512, 139] width 43 height 8
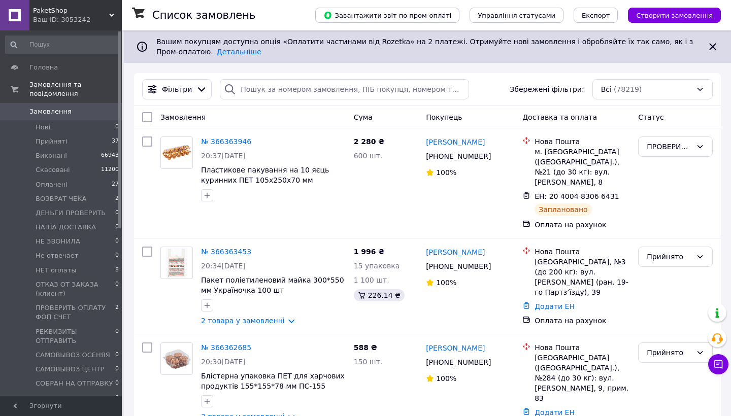
click at [118, 301] on div at bounding box center [119, 213] width 3 height 364
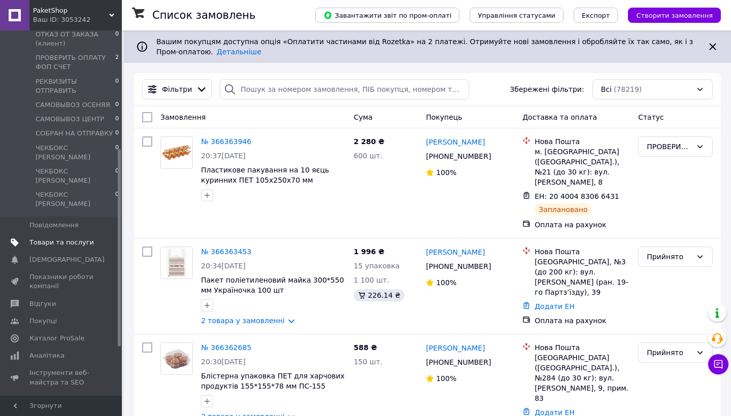
scroll to position [180, 0]
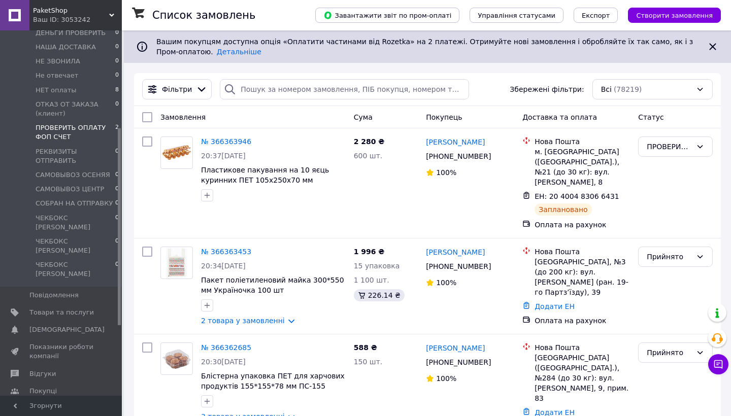
click at [93, 132] on span "ПРОВЕРИТЬ ОПЛАТУ ФОП СЧЕТ" at bounding box center [76, 132] width 80 height 18
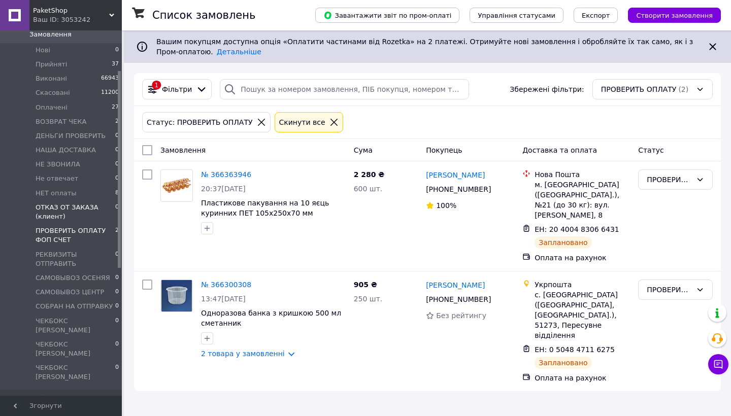
scroll to position [74, 0]
click at [87, 108] on li "Оплачені 27" at bounding box center [62, 111] width 125 height 14
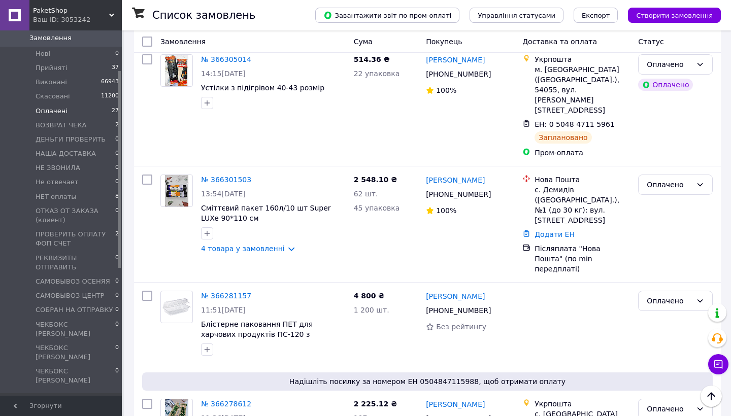
scroll to position [551, 0]
click at [229, 292] on link "№ 366281157" at bounding box center [226, 296] width 50 height 8
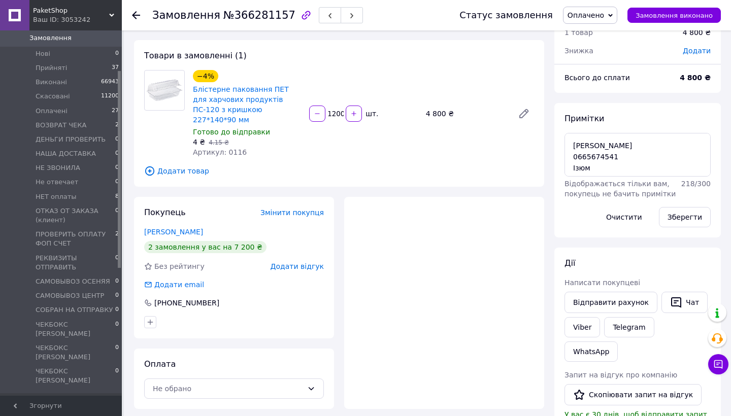
scroll to position [34, 0]
drag, startPoint x: 217, startPoint y: 292, endPoint x: 167, endPoint y: 292, distance: 50.3
click at [167, 298] on div "+380 95 845 05 41" at bounding box center [186, 303] width 67 height 10
copy div "0 95 845 05 41"
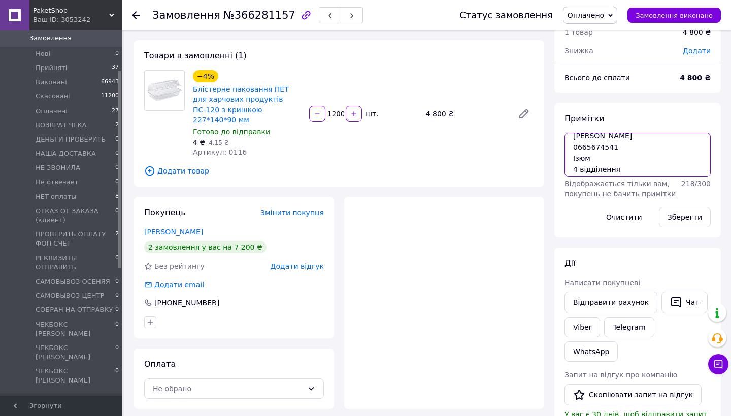
click at [600, 146] on textarea "фоп фастовец 400 пред отпрааить в пн Батіщев Дмитро 0665674541 Ізюм 4 відділення" at bounding box center [638, 155] width 146 height 44
click at [592, 135] on textarea "фоп фастовец 400 пред отпрааить в пн Батіщев Дмитро 0665674541 Ізюм 4 відділення" at bounding box center [638, 155] width 146 height 44
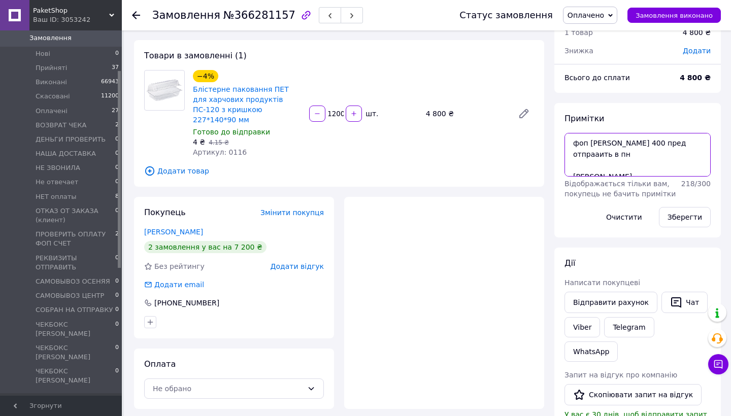
scroll to position [0, 0]
click at [572, 140] on textarea "фоп фастовец 400 пред отпрааить в пн Батіщев Дмитро 0665674541 Ізюм 4 відділення" at bounding box center [638, 155] width 146 height 44
paste textarea "20400483066583"
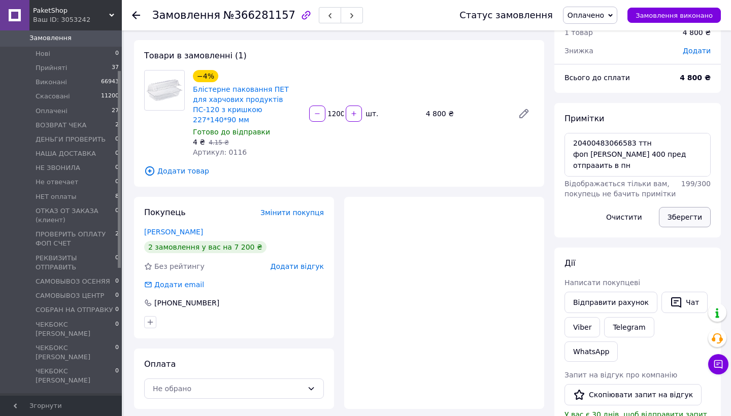
click at [694, 216] on button "Зберегти" at bounding box center [685, 217] width 52 height 20
click at [661, 143] on textarea "20400483066583 ттн фоп фастовец 400 пред отпрааить в пн Батіщев Дмитро 06656745…" at bounding box center [638, 155] width 146 height 44
type textarea "20400483066583 ттн 2 места фоп фастовец 400 пред отпрааить в пн Батіщев Дмитро …"
click at [697, 217] on button "Зберегти" at bounding box center [685, 217] width 52 height 20
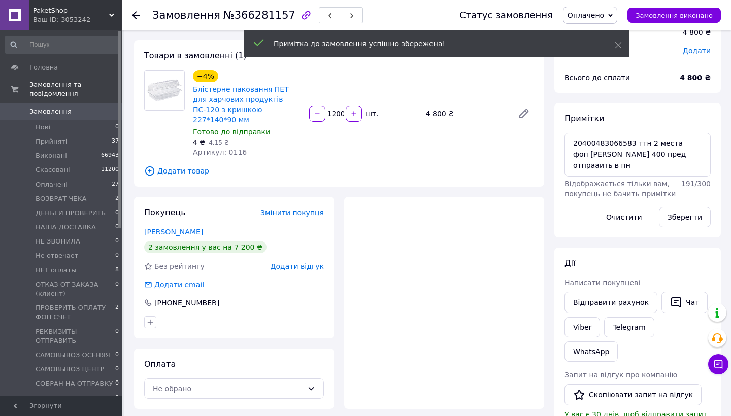
scroll to position [0, 0]
click at [70, 108] on span "Замовлення" at bounding box center [61, 111] width 64 height 9
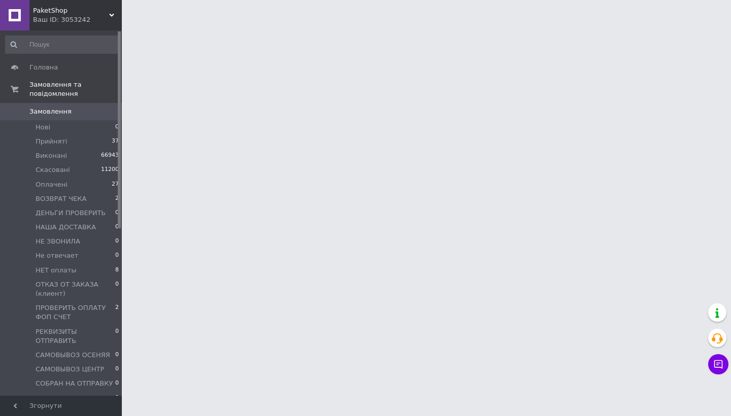
click at [84, 113] on span "Замовлення" at bounding box center [61, 111] width 64 height 9
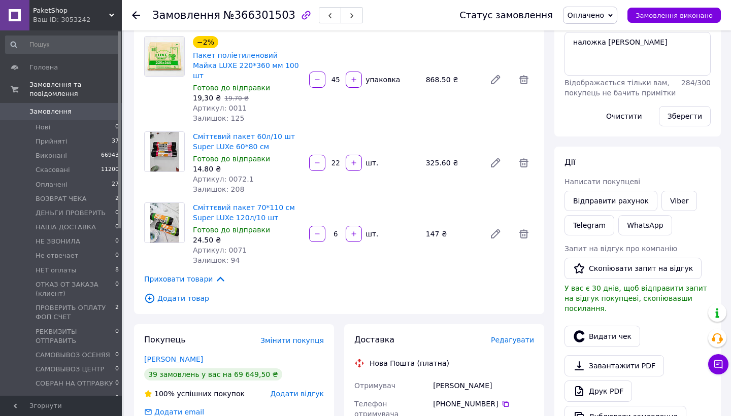
scroll to position [163, 0]
click at [514, 335] on span "Редагувати" at bounding box center [512, 339] width 43 height 8
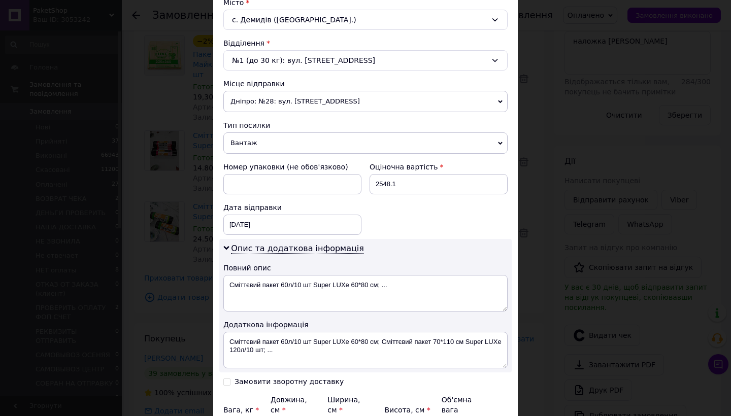
scroll to position [391, 0]
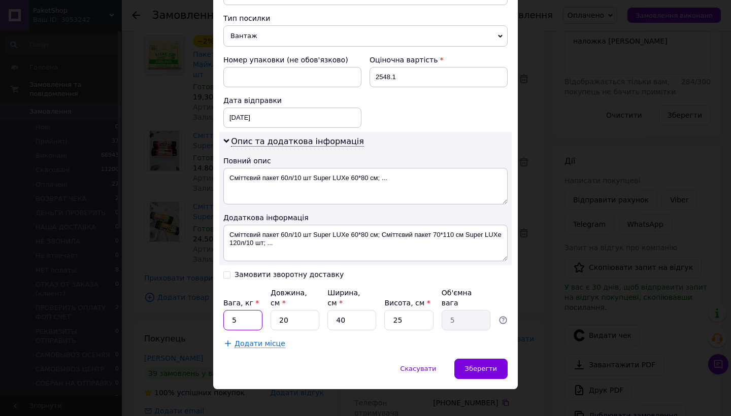
click at [223, 319] on input "5" at bounding box center [242, 320] width 39 height 20
type input "15"
click at [483, 366] on span "Зберегти" at bounding box center [481, 369] width 32 height 8
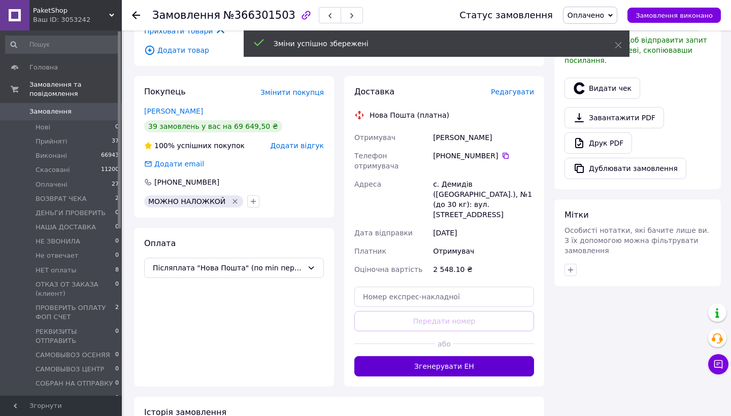
click at [468, 356] on button "Згенерувати ЕН" at bounding box center [444, 366] width 180 height 20
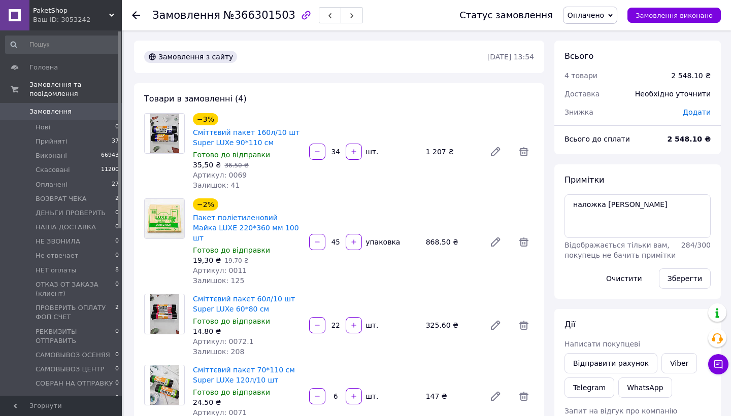
scroll to position [0, 0]
